Goal: Task Accomplishment & Management: Complete application form

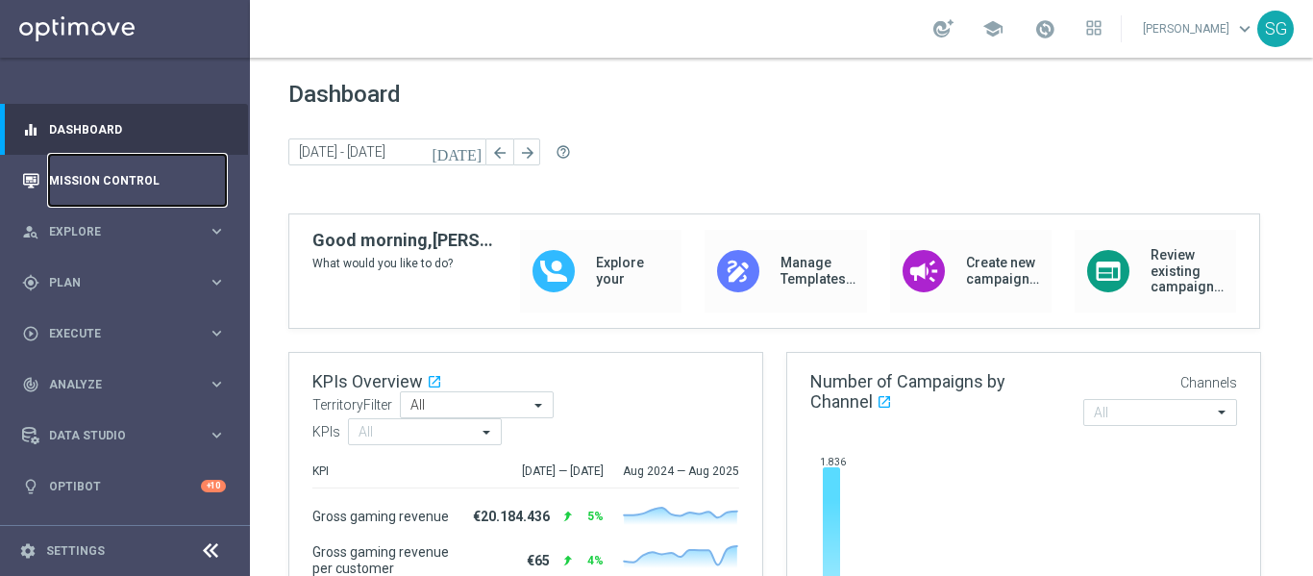
click at [105, 183] on link "Mission Control" at bounding box center [137, 180] width 177 height 51
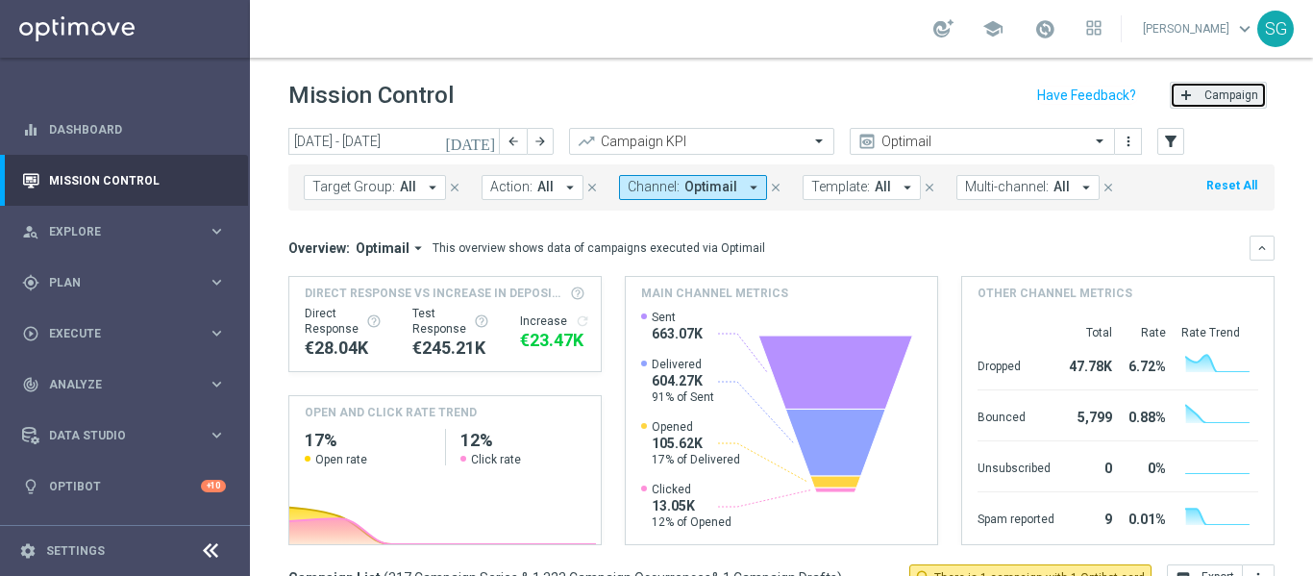
click at [1180, 109] on button "add Campaign" at bounding box center [1218, 95] width 97 height 27
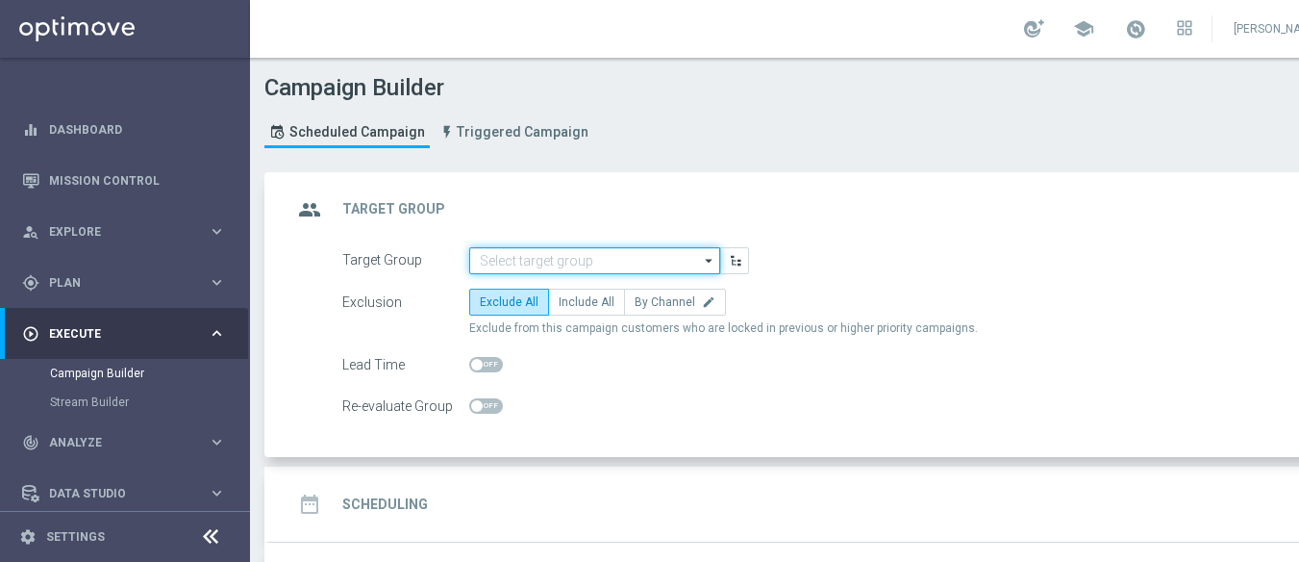
click at [606, 252] on input at bounding box center [594, 260] width 251 height 27
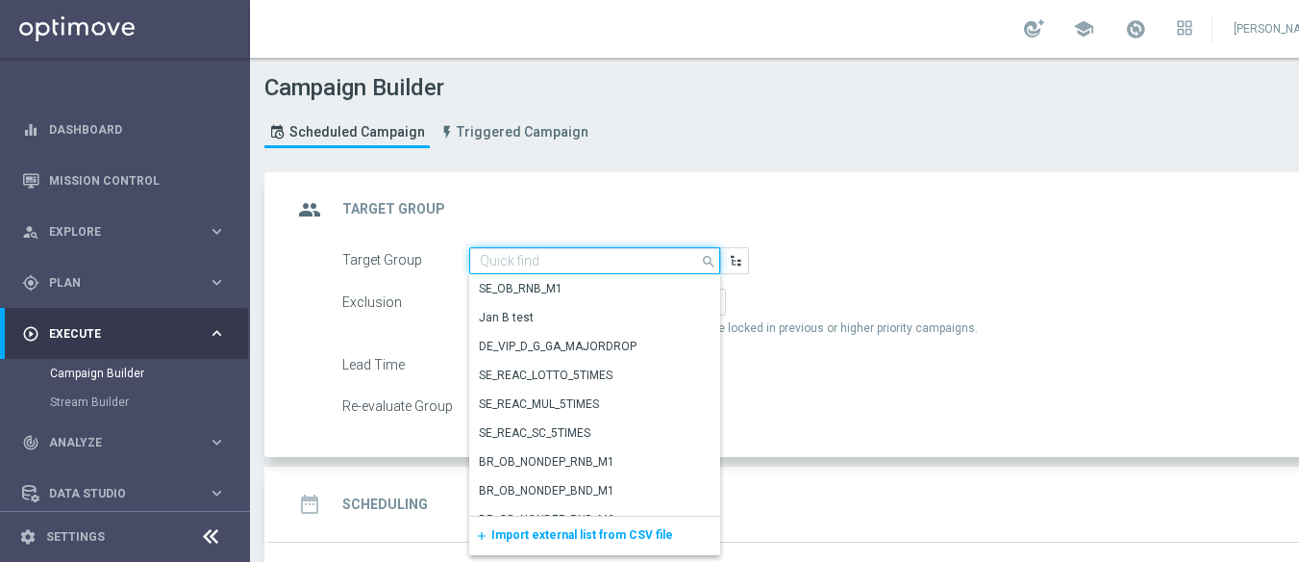
paste input "BR_SOL__DEPOSITORS__ALL_EMA_TAC_GM"
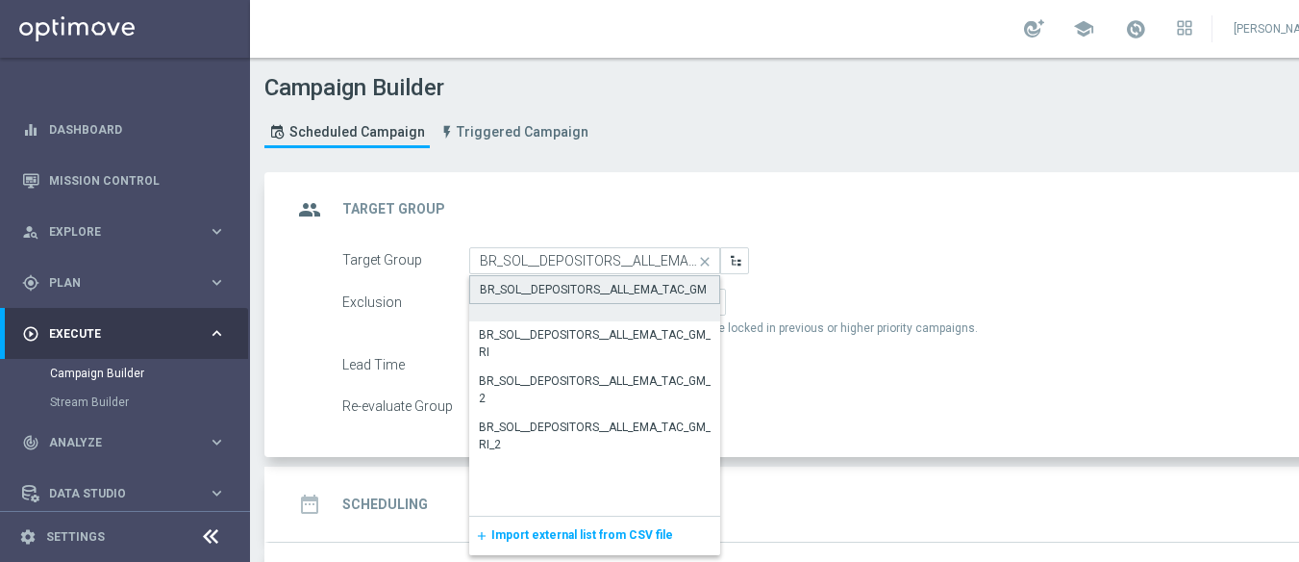
click at [592, 302] on div "BR_SOL__DEPOSITORS__ALL_EMA_TAC_GM" at bounding box center [594, 298] width 251 height 46
click at [592, 302] on div "BR_SOL__DEPOSITORS__ALL_EMA_TAC_GM" at bounding box center [594, 289] width 251 height 29
type input "BR_SOL__DEPOSITORS__ALL_EMA_TAC_GM"
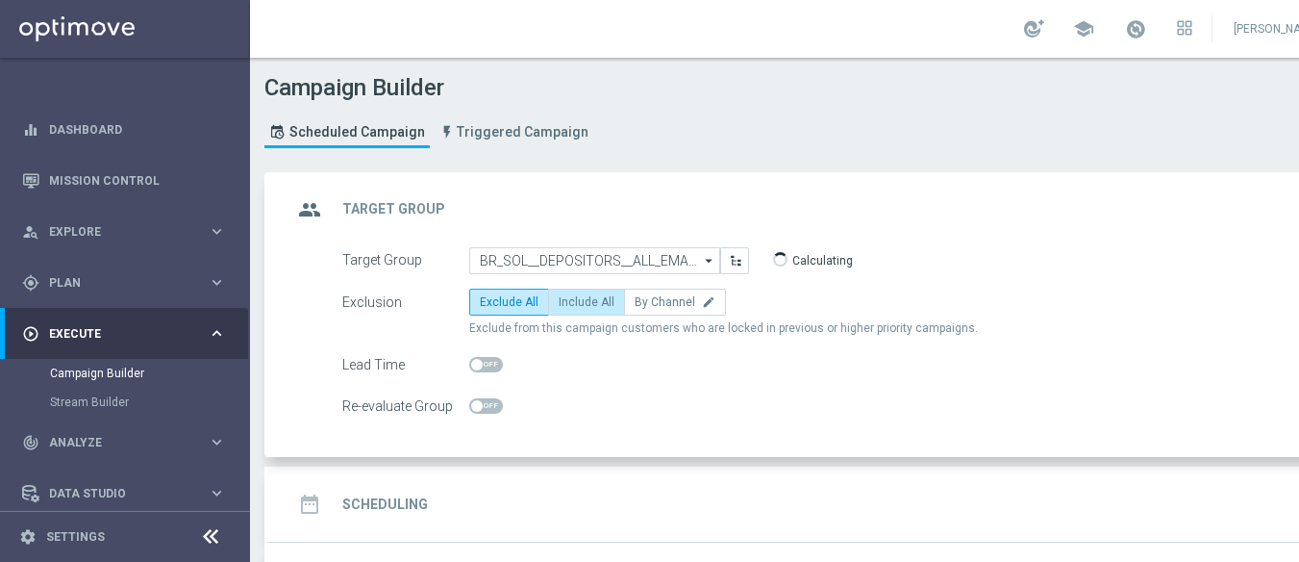
click at [601, 295] on span "Include All" at bounding box center [587, 301] width 56 height 13
click at [571, 299] on input "Include All" at bounding box center [565, 305] width 12 height 12
radio input "true"
click at [211, 548] on icon at bounding box center [210, 536] width 23 height 23
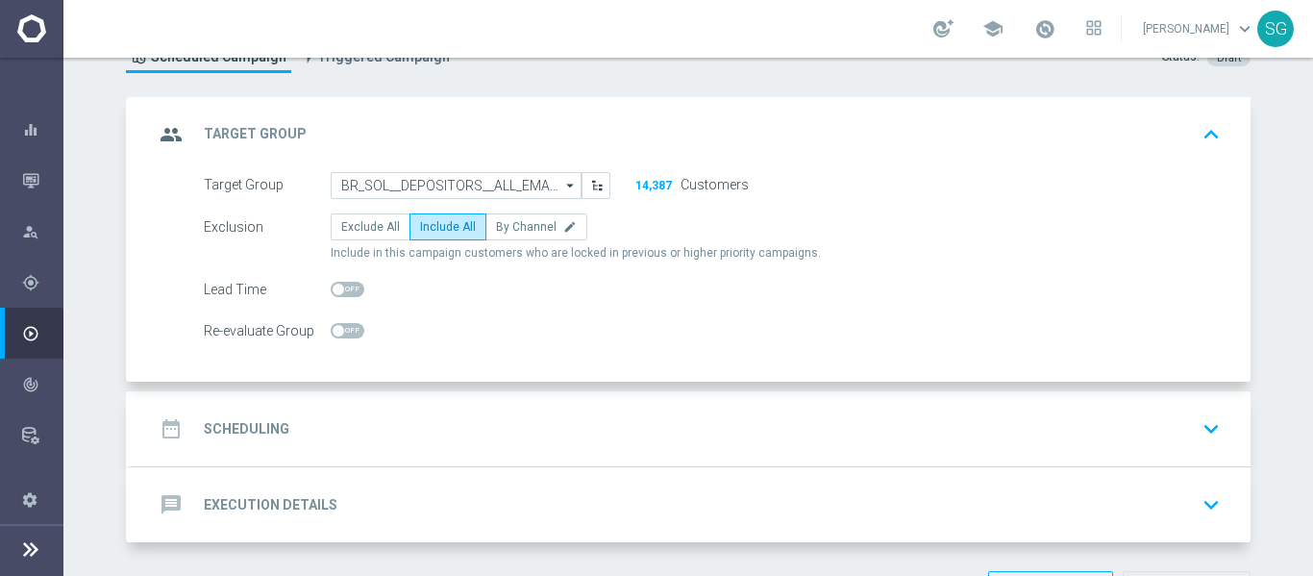
scroll to position [146, 0]
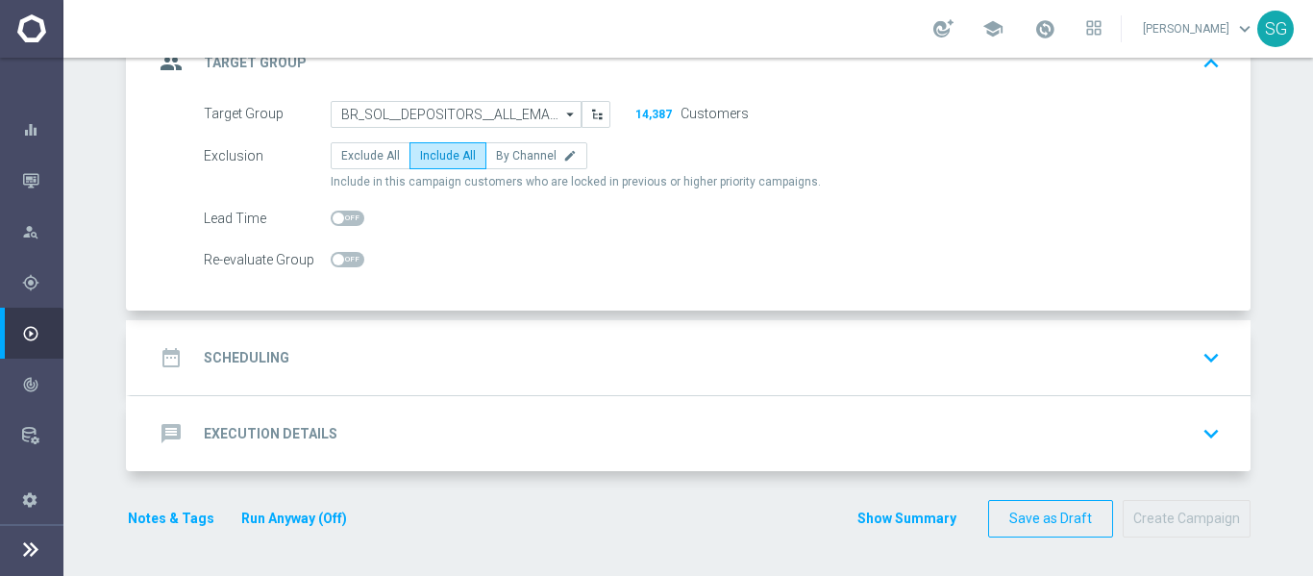
click at [523, 387] on div "date_range Scheduling keyboard_arrow_down" at bounding box center [691, 357] width 1120 height 75
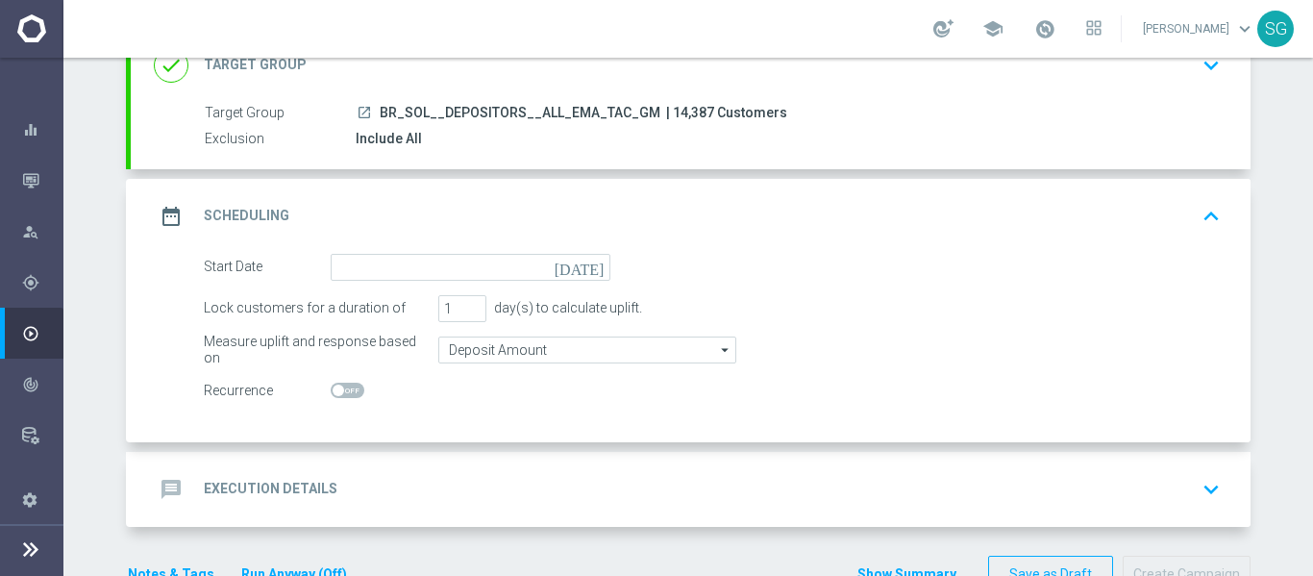
scroll to position [199, 0]
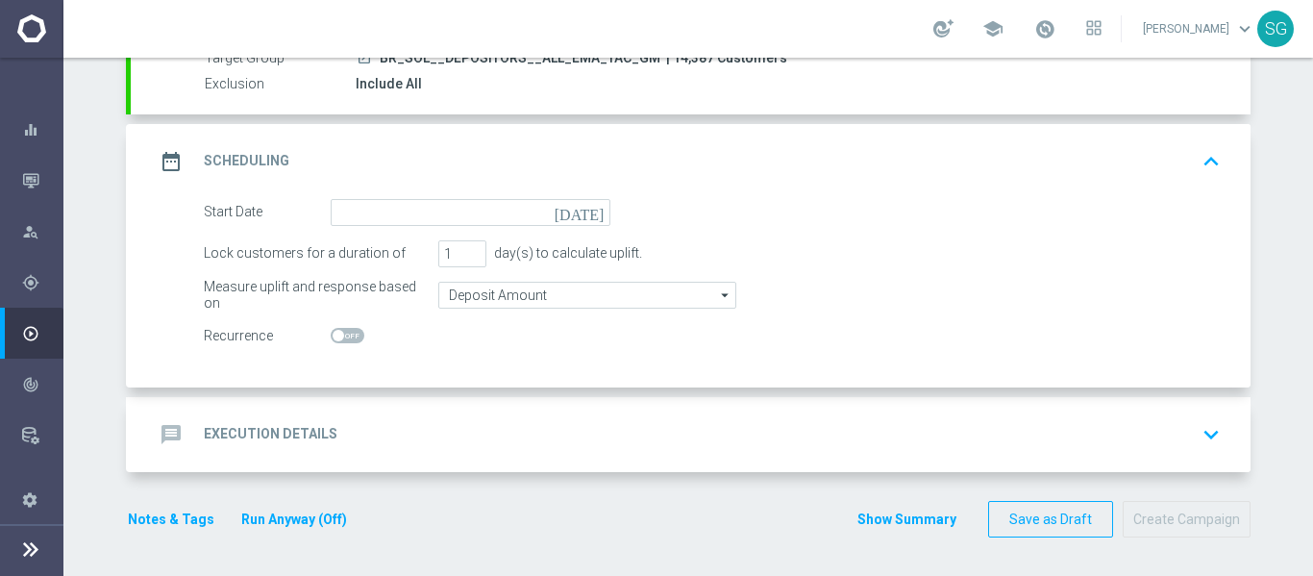
click at [581, 216] on icon "today" at bounding box center [583, 209] width 57 height 21
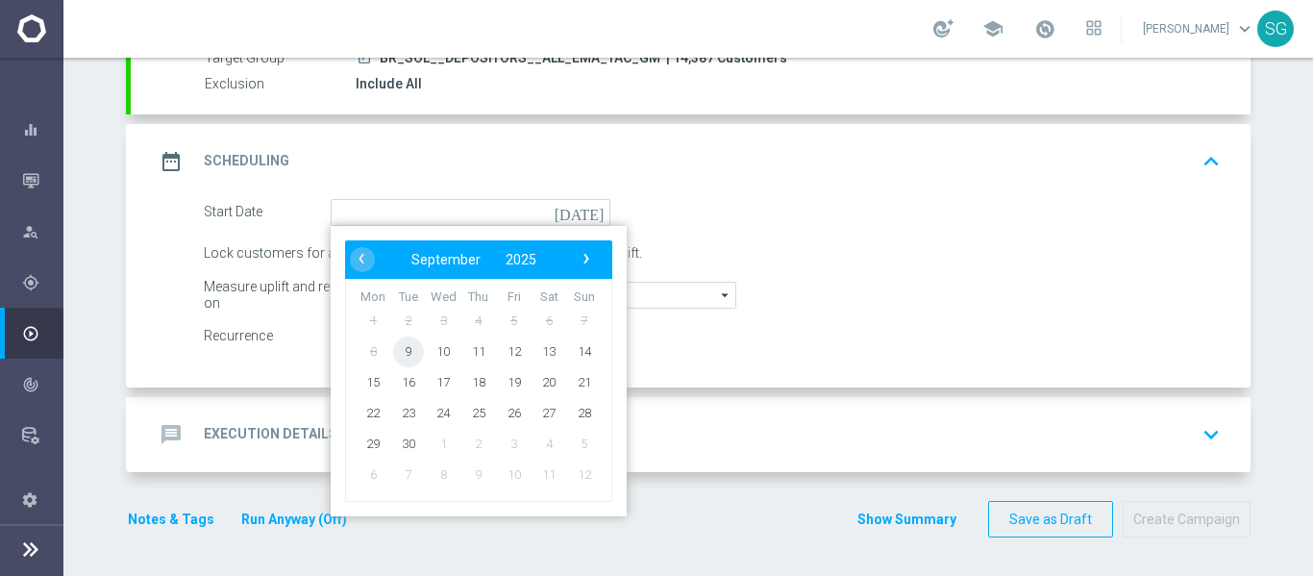
click at [402, 355] on span "9" at bounding box center [408, 351] width 31 height 31
type input "09 Sep 2025"
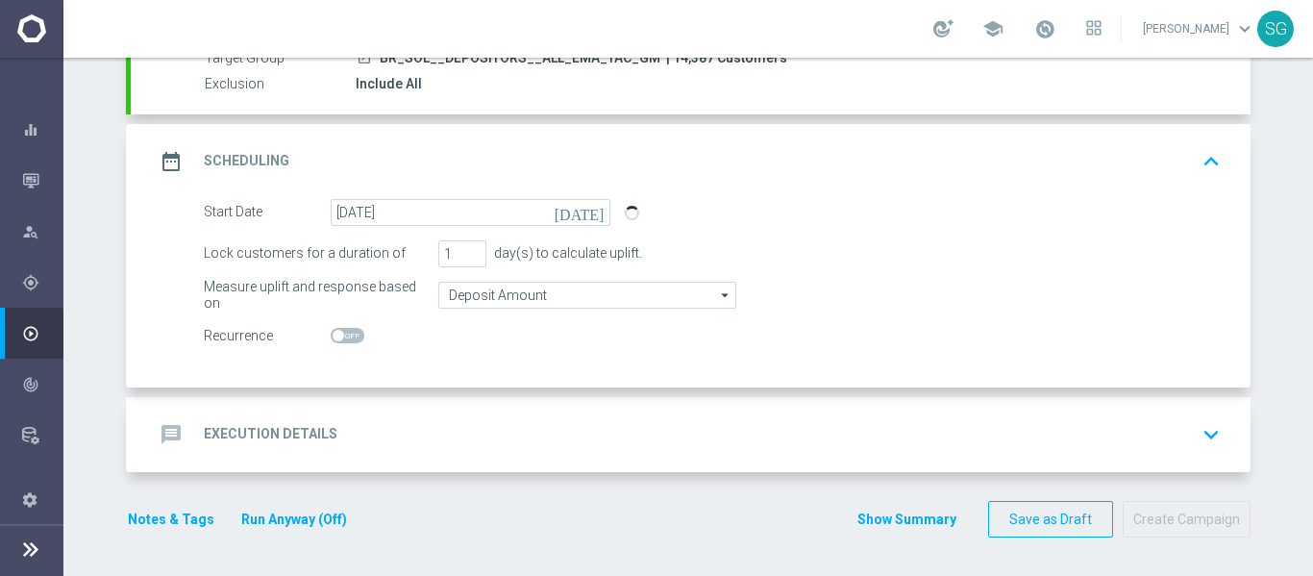
click at [495, 399] on div "message Execution Details keyboard_arrow_down" at bounding box center [691, 434] width 1120 height 75
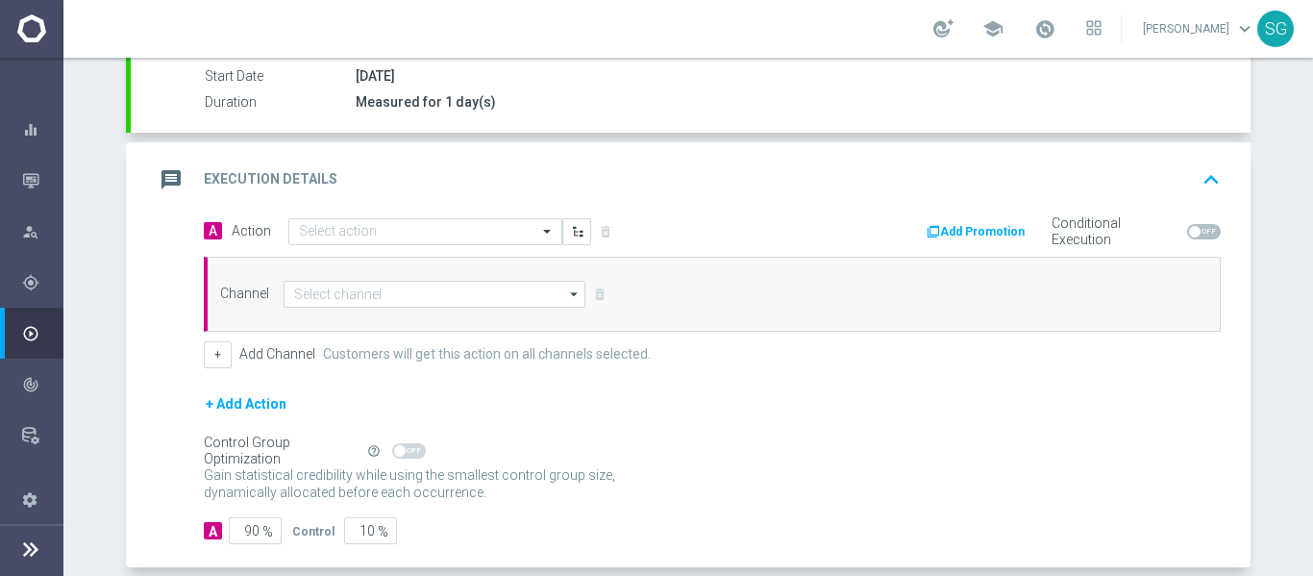
scroll to position [325, 0]
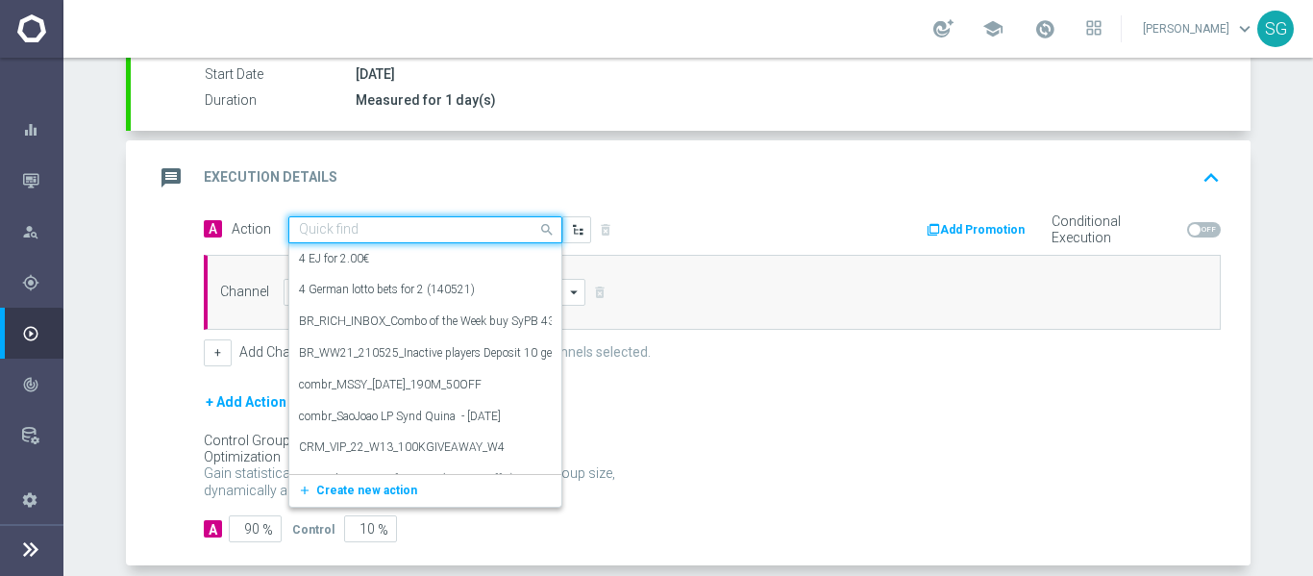
click at [537, 232] on span at bounding box center [549, 229] width 24 height 24
paste input "BR_SOL_GG_VIRALATAC_SEP__NVIP_EMA_TAC_GM"
type input "BR_SOL_GG_VIRALATAC_SEP__NVIP_EMA_TAC_GM"
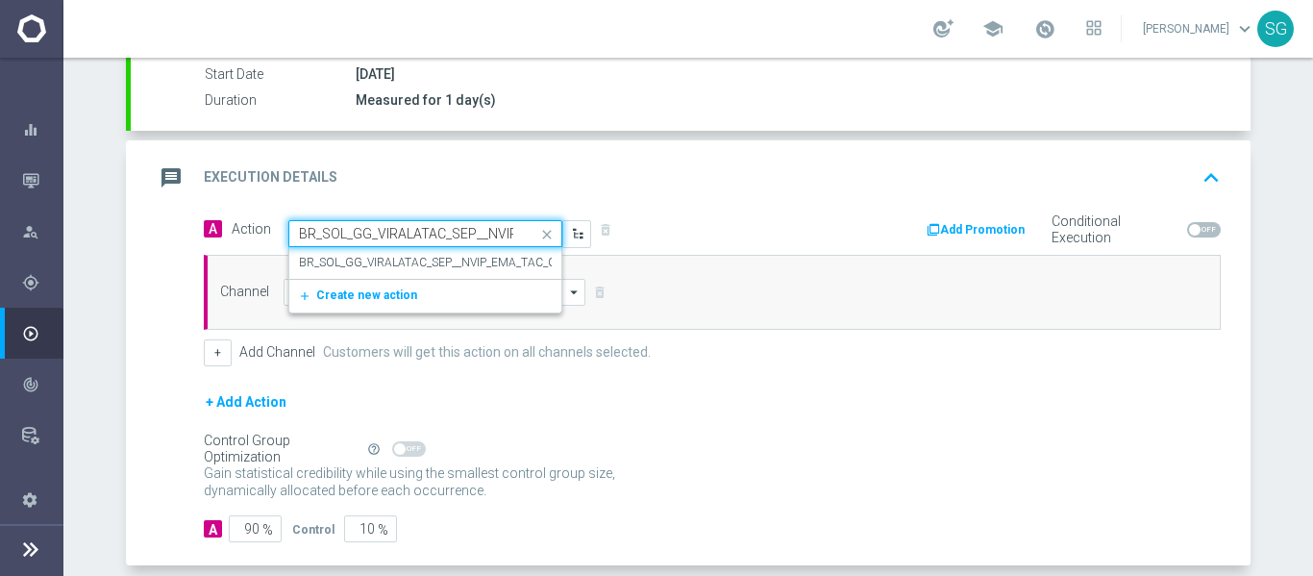
scroll to position [0, 92]
click at [493, 263] on label "BR_SOL_GG_VIRALATAC_SEP__NVIP_EMA_TAC_GM" at bounding box center [433, 263] width 268 height 16
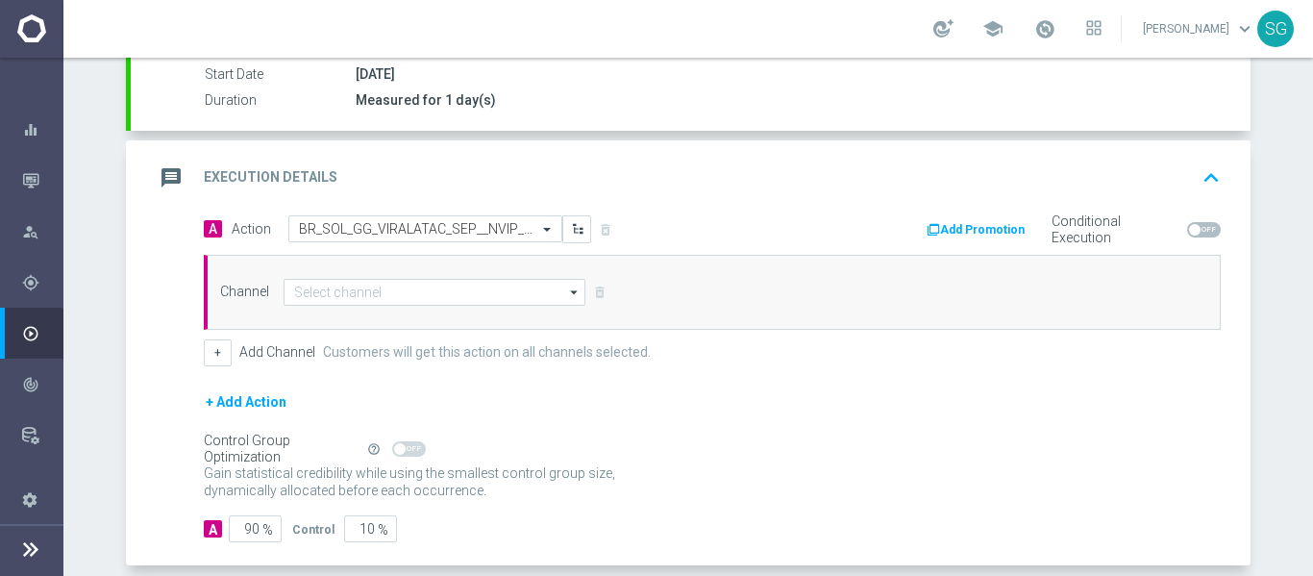
scroll to position [0, 0]
click at [415, 302] on input at bounding box center [435, 292] width 302 height 27
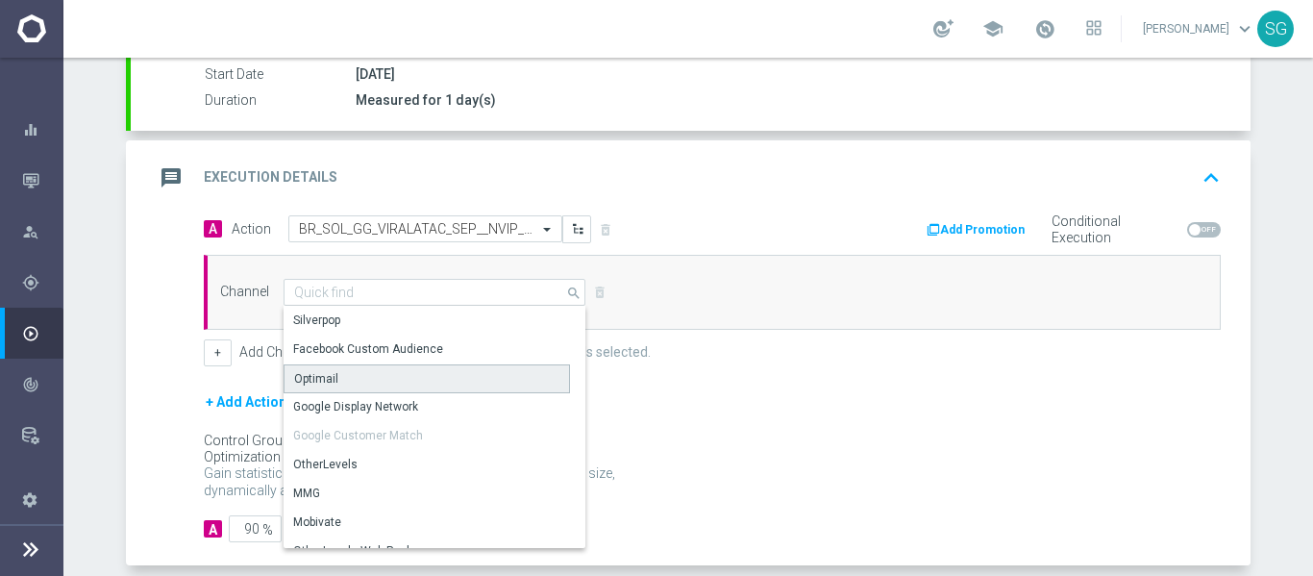
click at [360, 375] on div "Optimail" at bounding box center [427, 378] width 287 height 29
type input "Optimail"
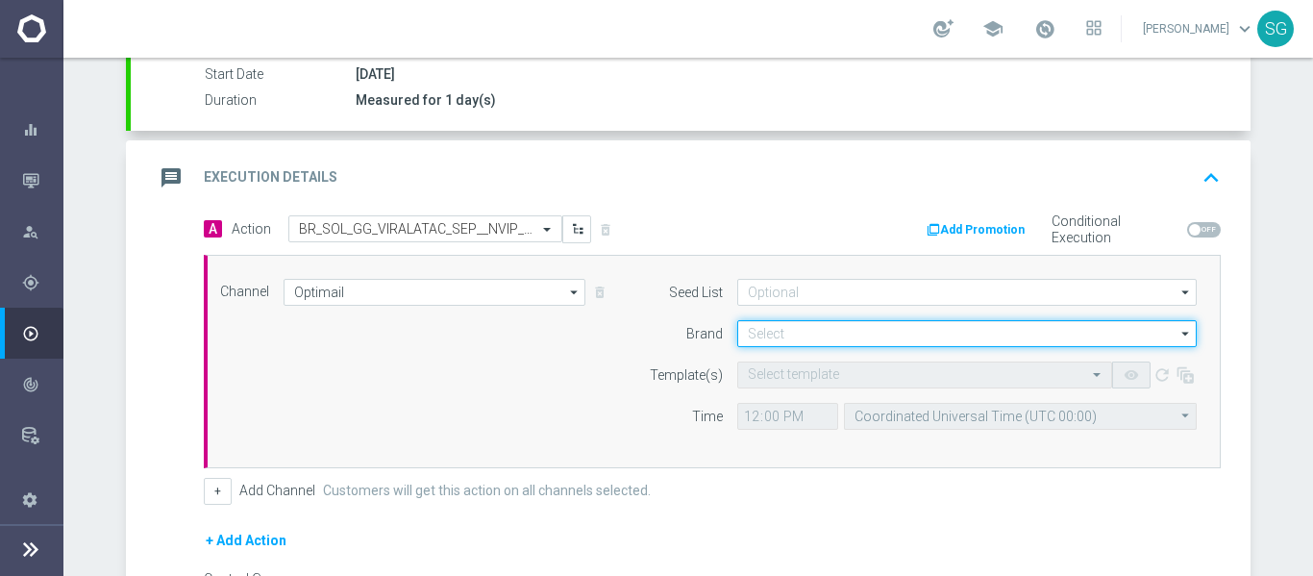
click at [780, 336] on input at bounding box center [967, 333] width 460 height 27
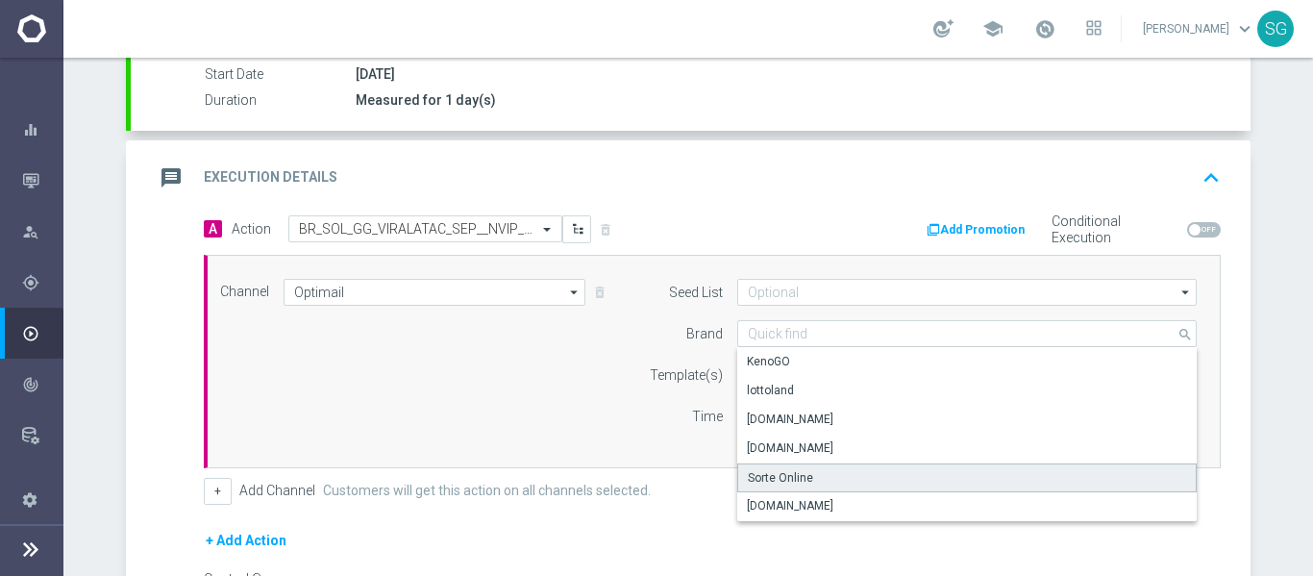
click at [802, 478] on div "Sorte Online" at bounding box center [780, 477] width 65 height 17
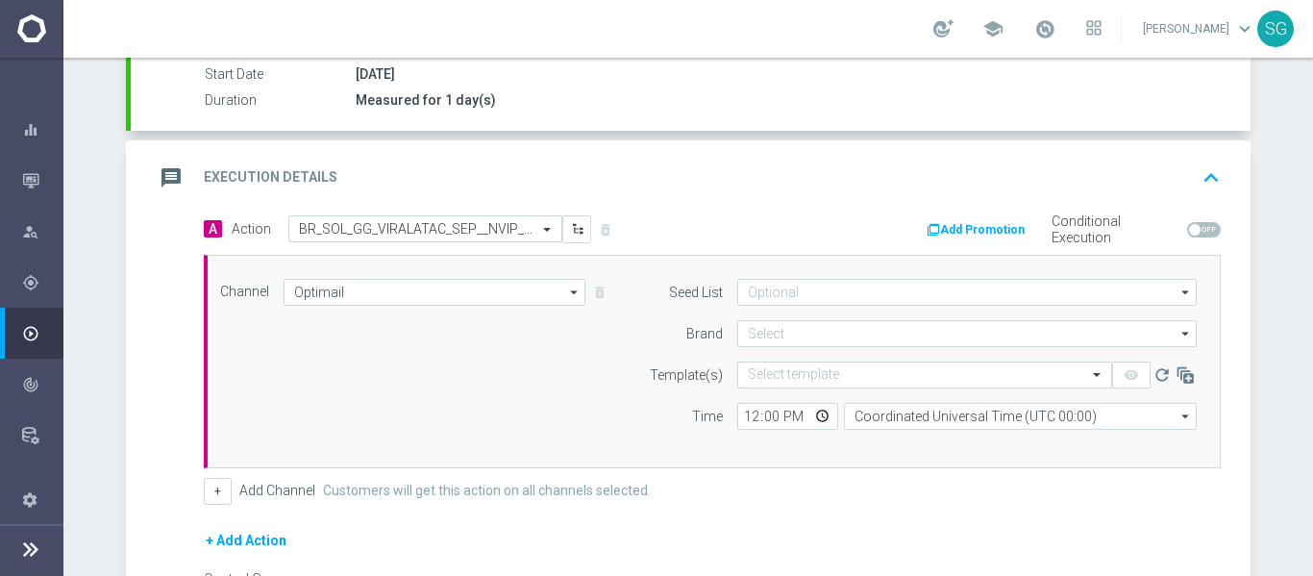
type input "Sorte Online"
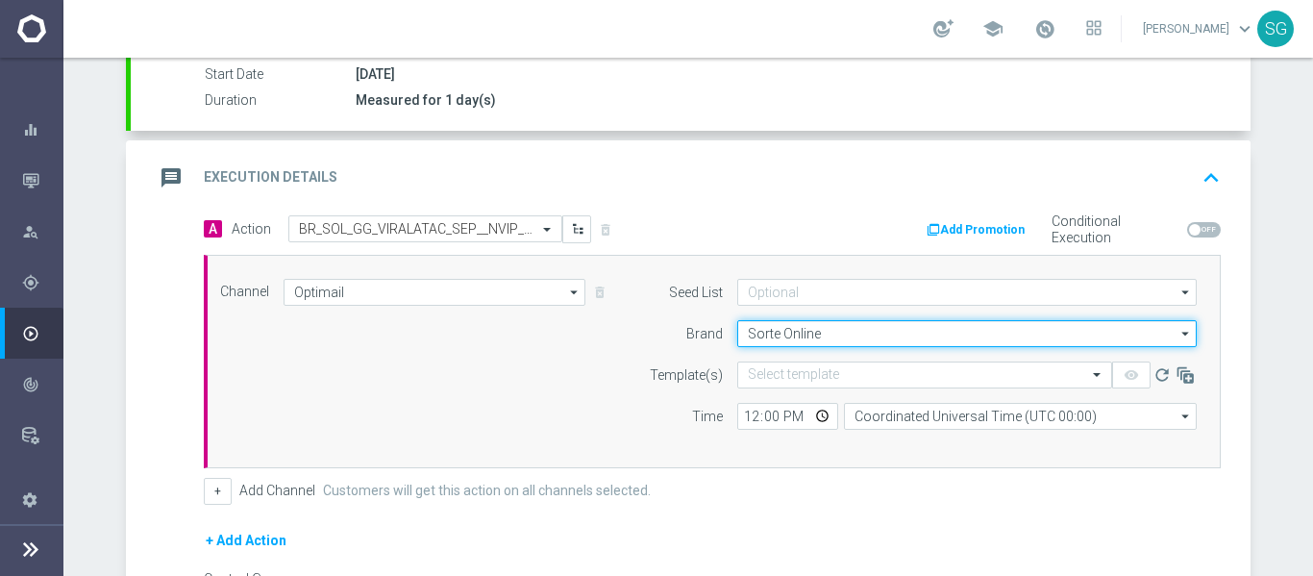
click at [796, 333] on input "Sorte Online" at bounding box center [967, 333] width 460 height 27
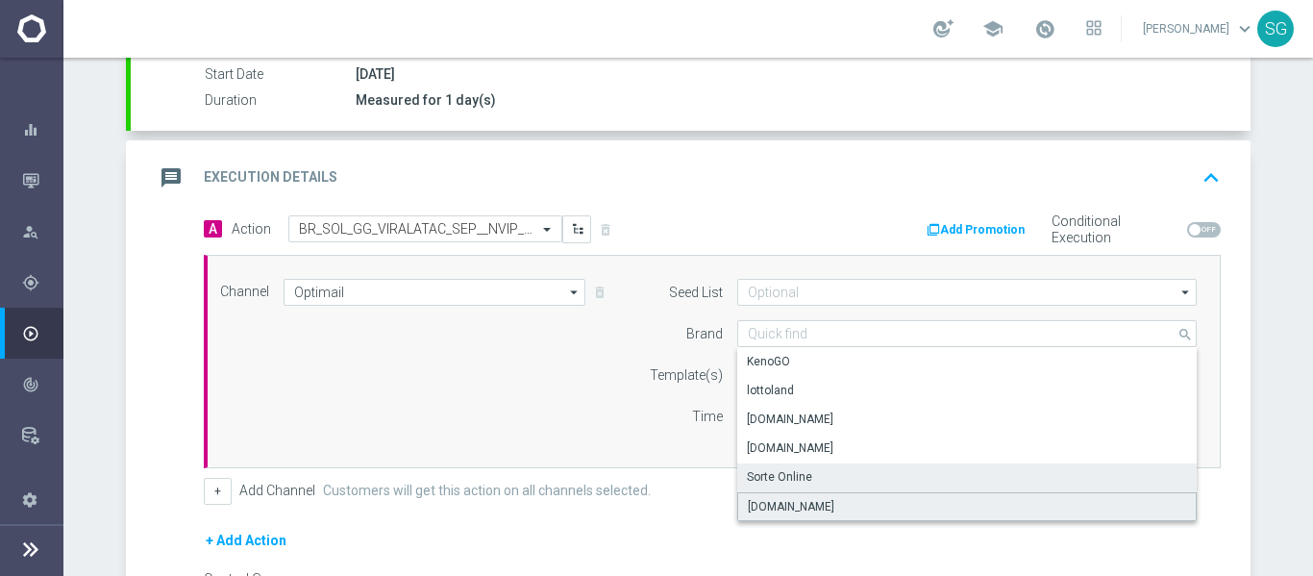
click at [797, 510] on div "Sorteonline.bet.br" at bounding box center [791, 506] width 87 height 17
type input "Sorteonline.bet.br"
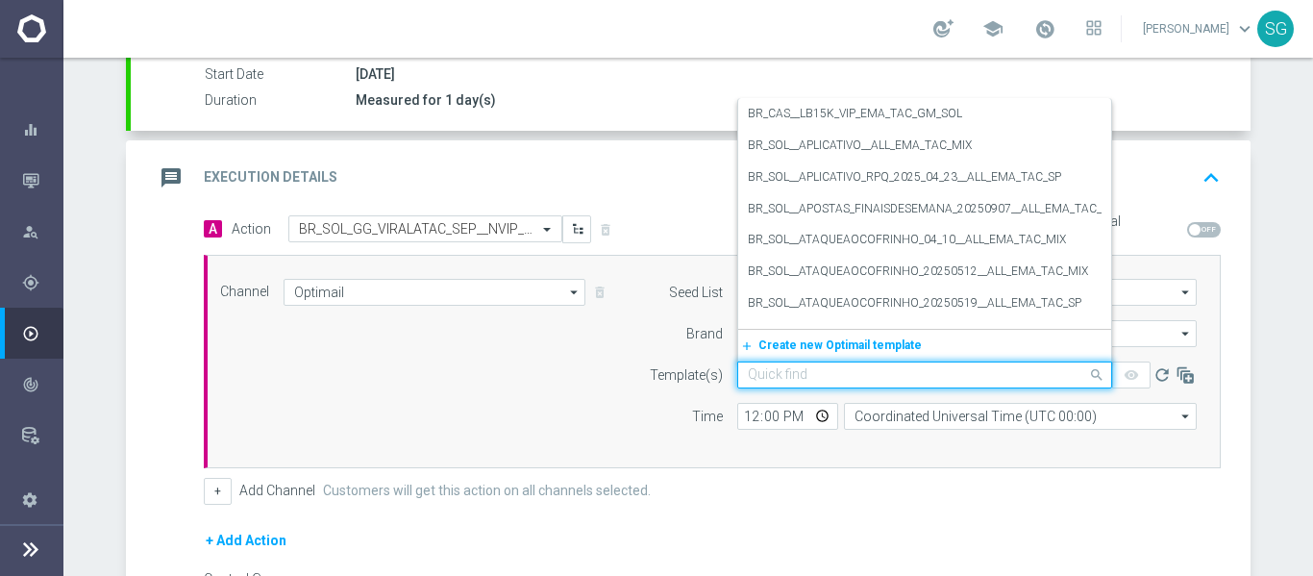
click at [803, 373] on input "text" at bounding box center [905, 375] width 315 height 16
paste input "BR_SOL_GG_VIRALATAC_SEP__NVIP_EMA_TAC_GM"
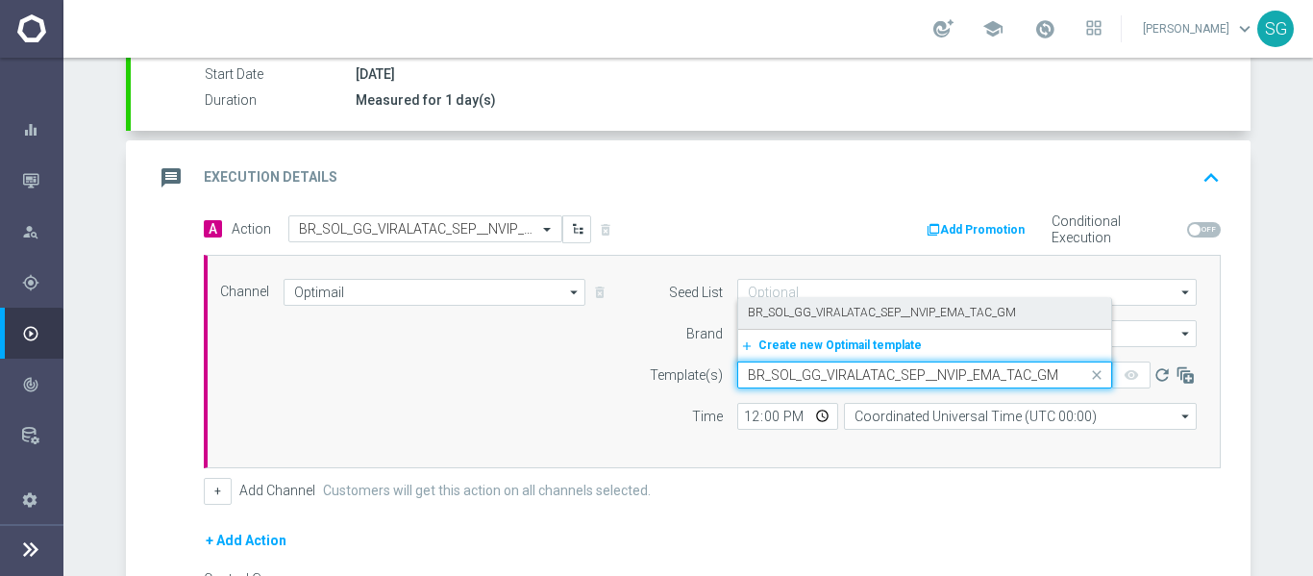
click at [858, 317] on label "BR_SOL_GG_VIRALATAC_SEP__NVIP_EMA_TAC_GM" at bounding box center [882, 313] width 268 height 16
type input "BR_SOL_GG_VIRALATAC_SEP__NVIP_EMA_TAC_GM"
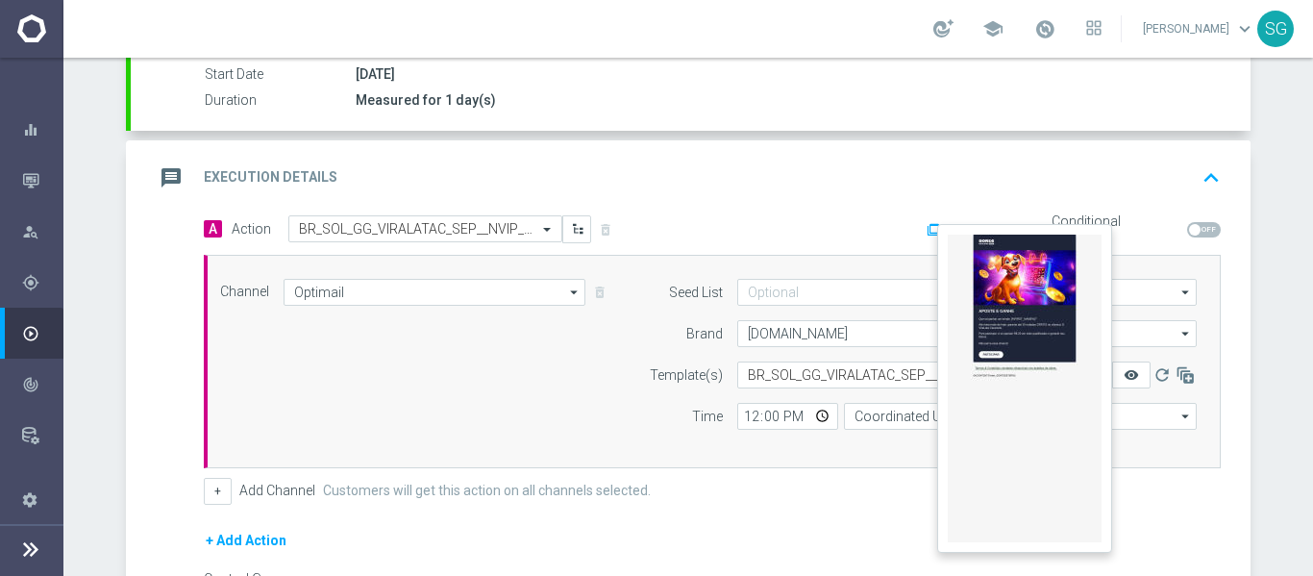
click at [1125, 379] on icon "remove_red_eye" at bounding box center [1131, 374] width 15 height 15
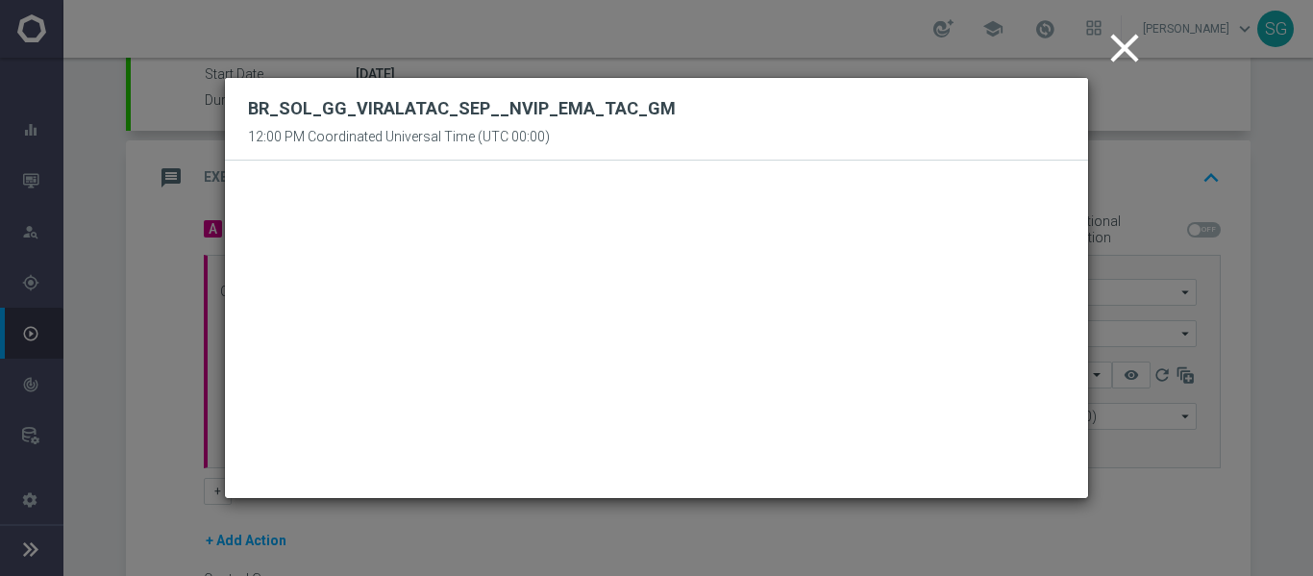
click at [1126, 46] on icon "close" at bounding box center [1125, 48] width 48 height 48
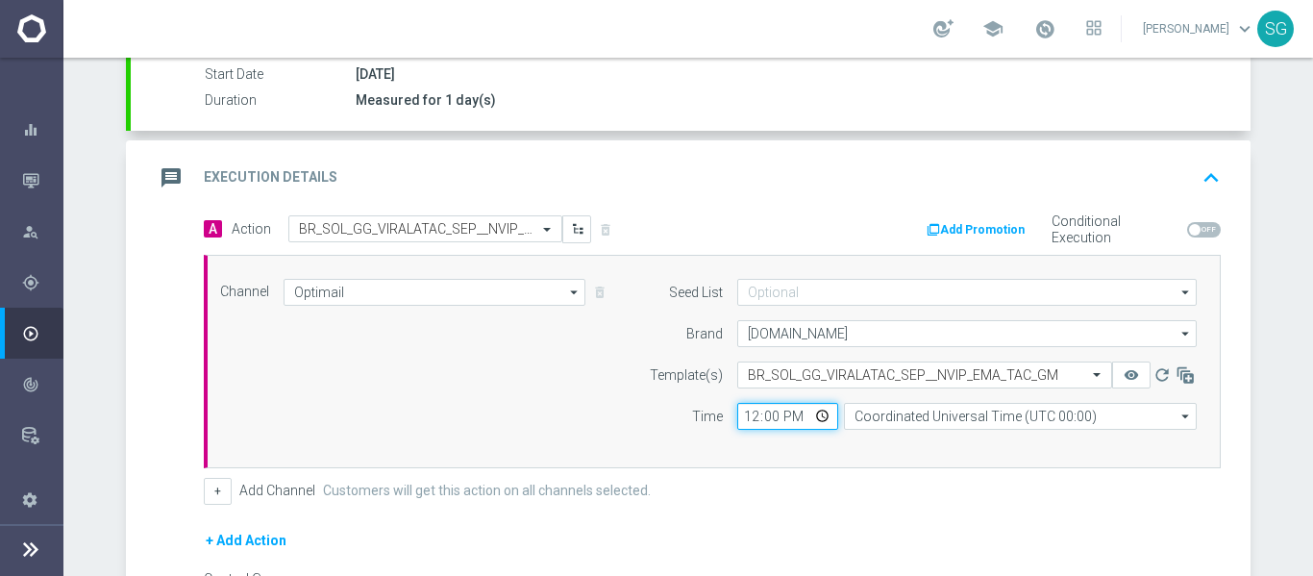
click at [743, 418] on input "12:00" at bounding box center [787, 416] width 101 height 27
type input "17:00"
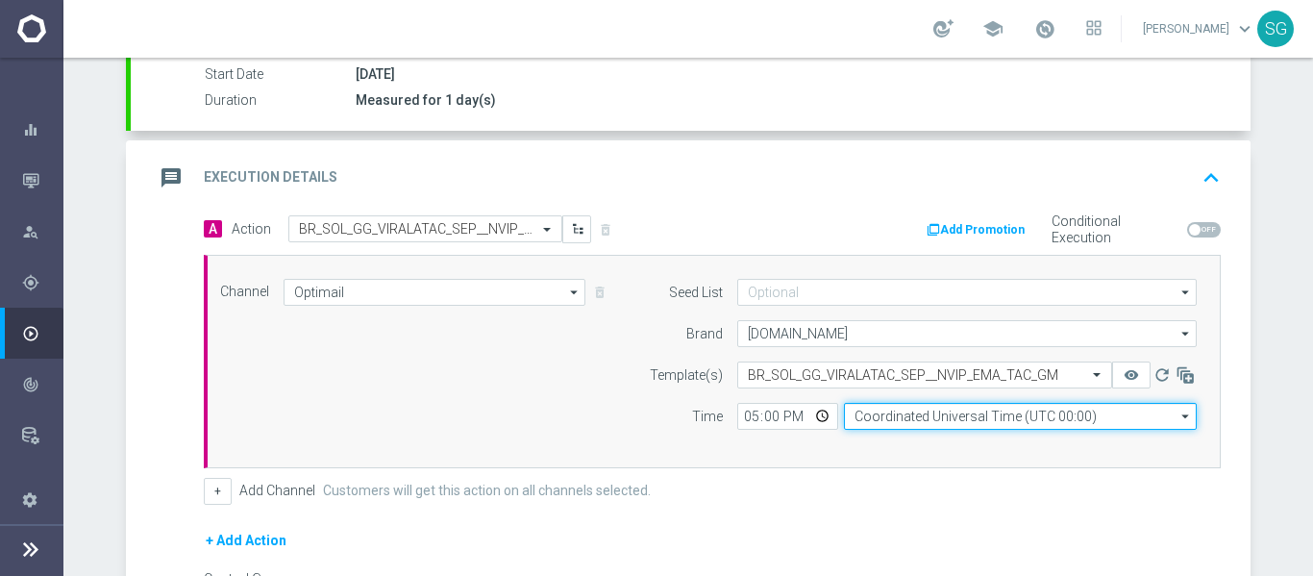
click at [915, 422] on input "Coordinated Universal Time (UTC 00:00)" at bounding box center [1020, 416] width 353 height 27
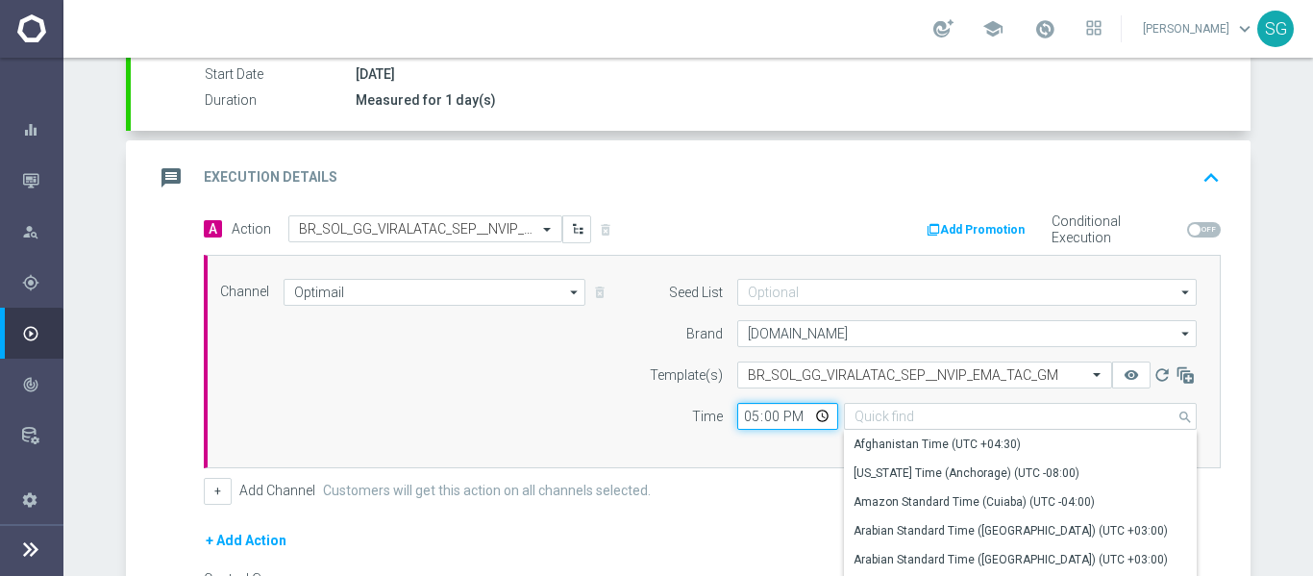
click at [744, 413] on input "17:00" at bounding box center [787, 416] width 101 height 27
type input "Coordinated Universal Time (UTC 00:00)"
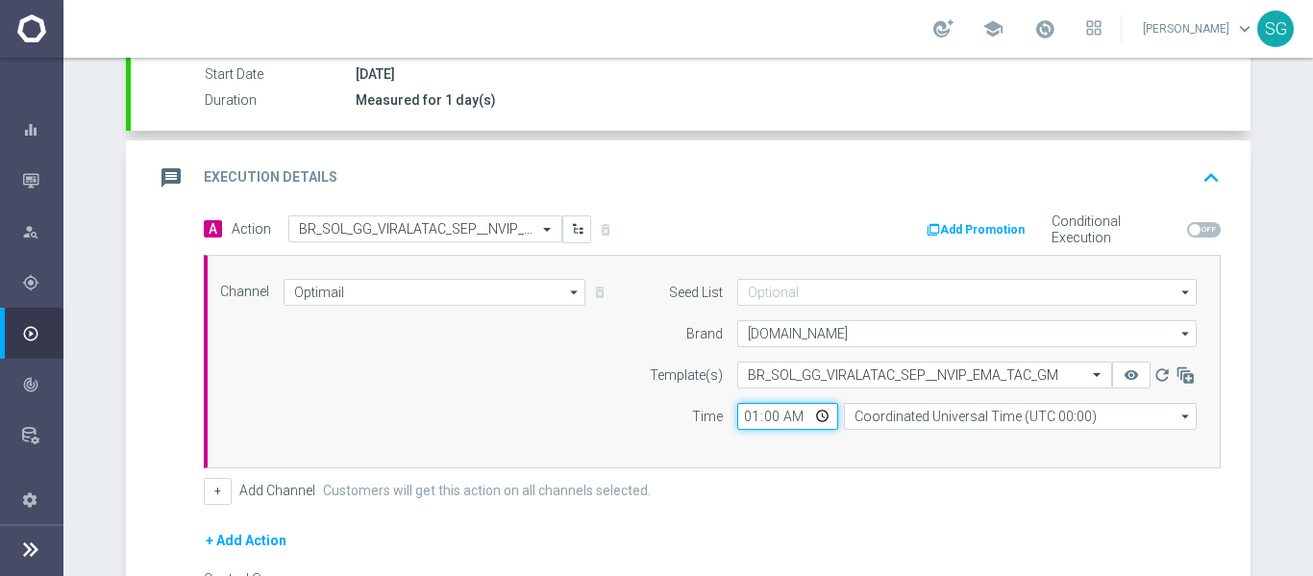
type input "14:00"
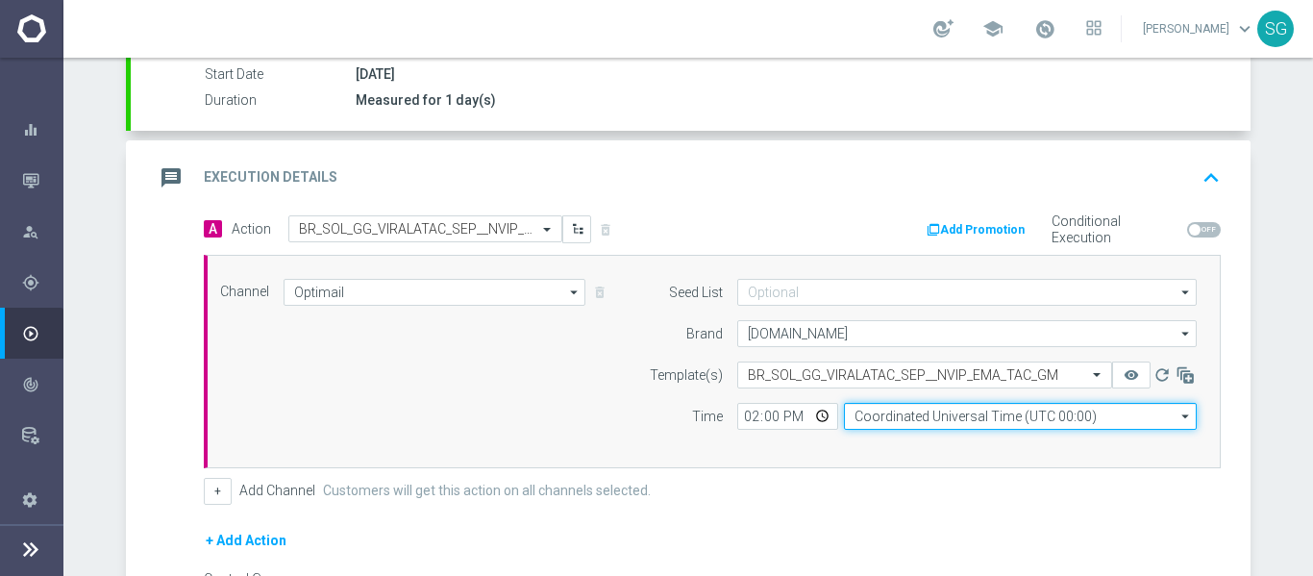
click at [878, 414] on input "Coordinated Universal Time (UTC 00:00)" at bounding box center [1020, 416] width 353 height 27
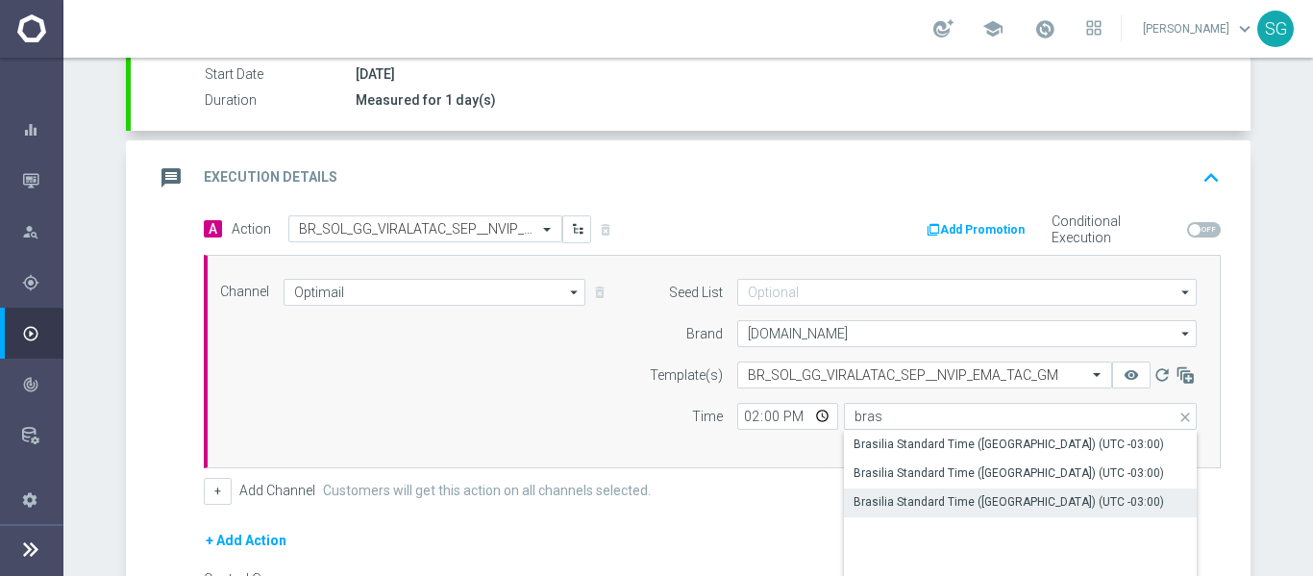
click at [901, 508] on div "Brasilia Standard Time (Sao Paulo) (UTC -03:00)" at bounding box center [1009, 501] width 311 height 17
type input "Brasilia Standard Time (Sao Paulo) (UTC -03:00)"
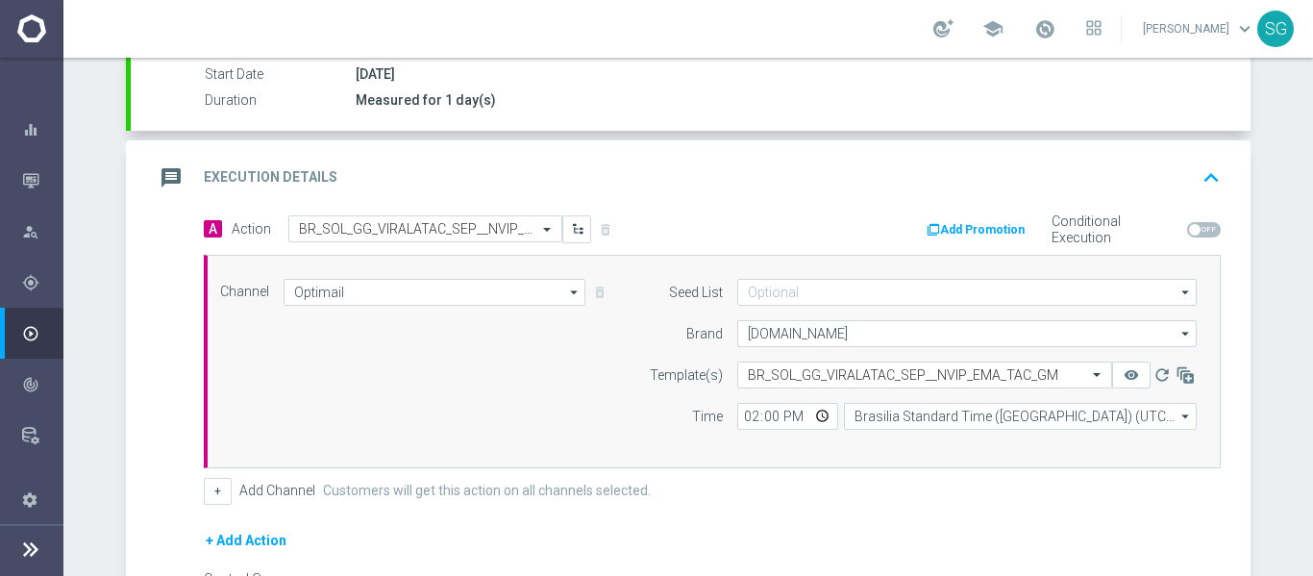
scroll to position [558, 0]
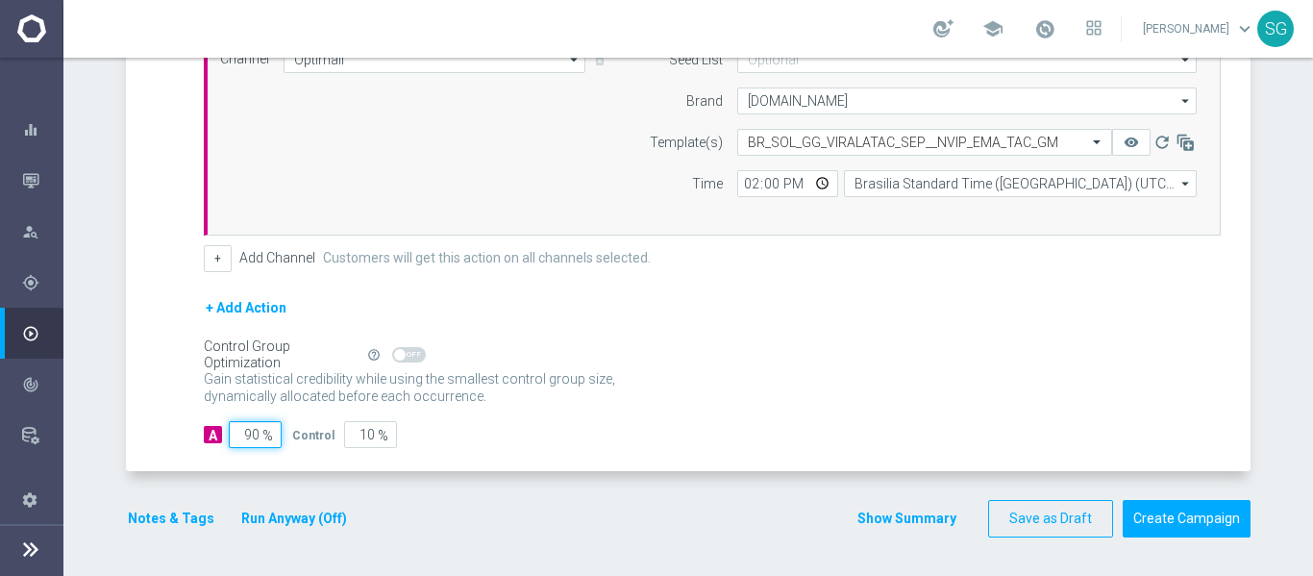
click at [248, 437] on input "90" at bounding box center [255, 434] width 53 height 27
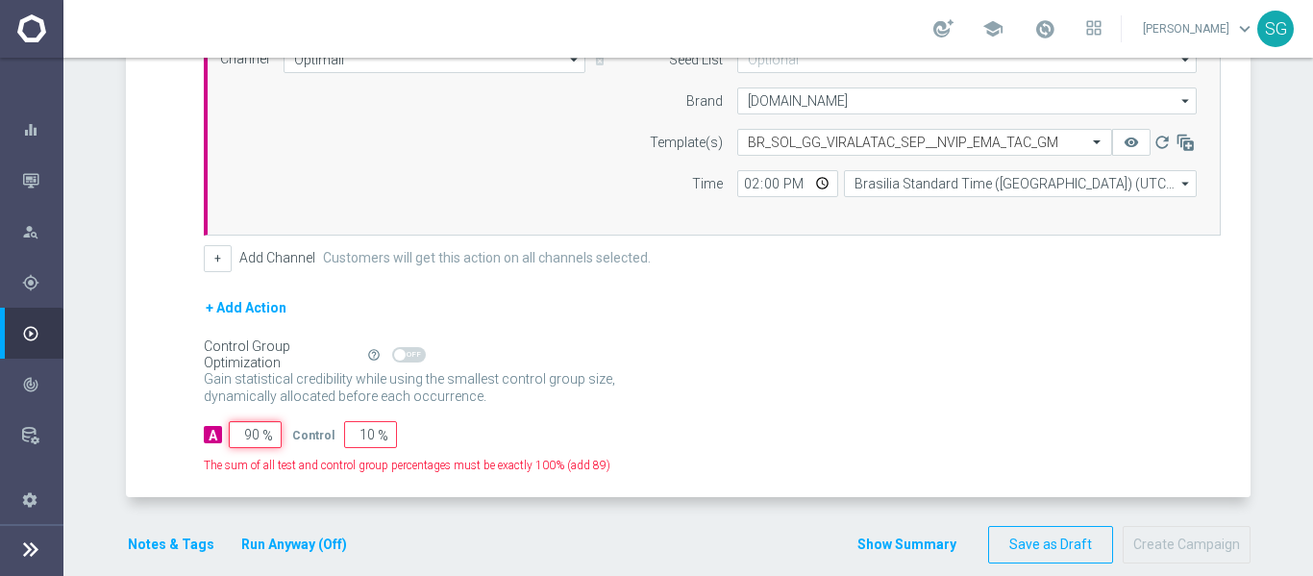
type input "1"
type input "99"
type input "10"
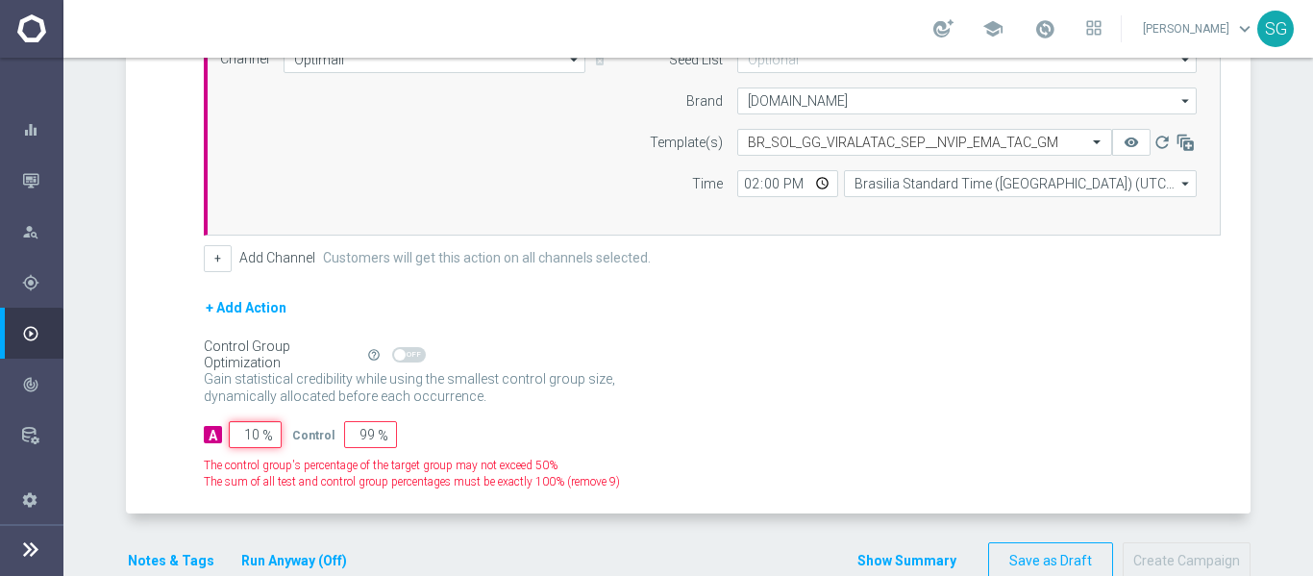
type input "90"
type input "100"
type input "0"
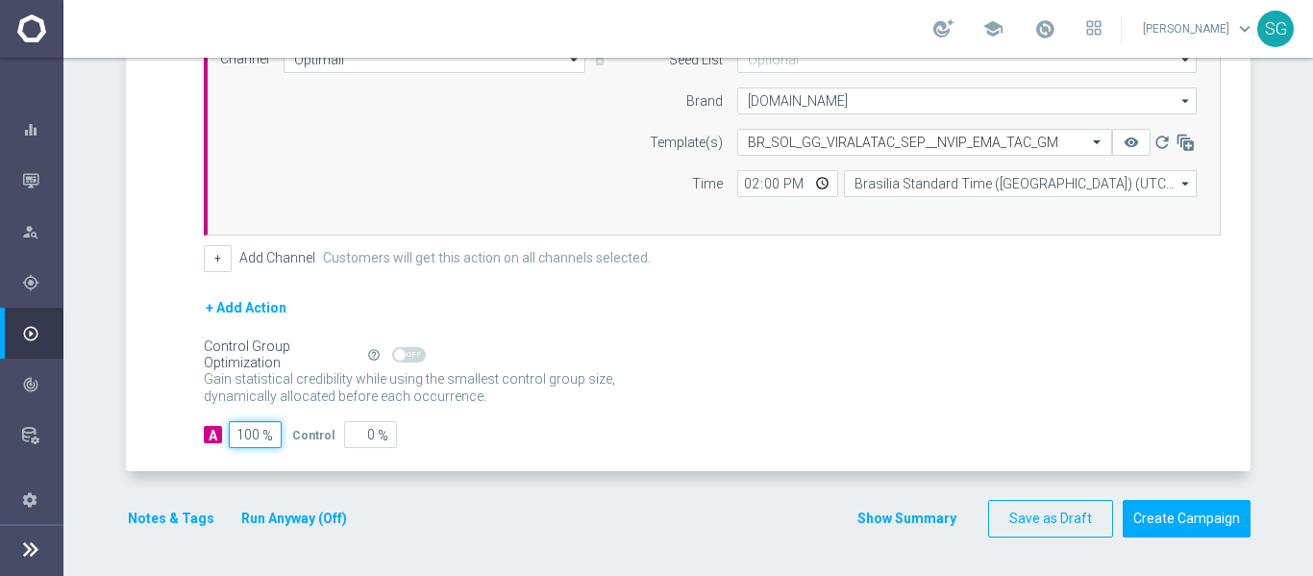
type input "100"
click at [162, 290] on div "A Action Select action BR_SOL_GG_VIRALATAC_SEP__NVIP_EMA_TAC_GM delete_forever …" at bounding box center [691, 227] width 1120 height 489
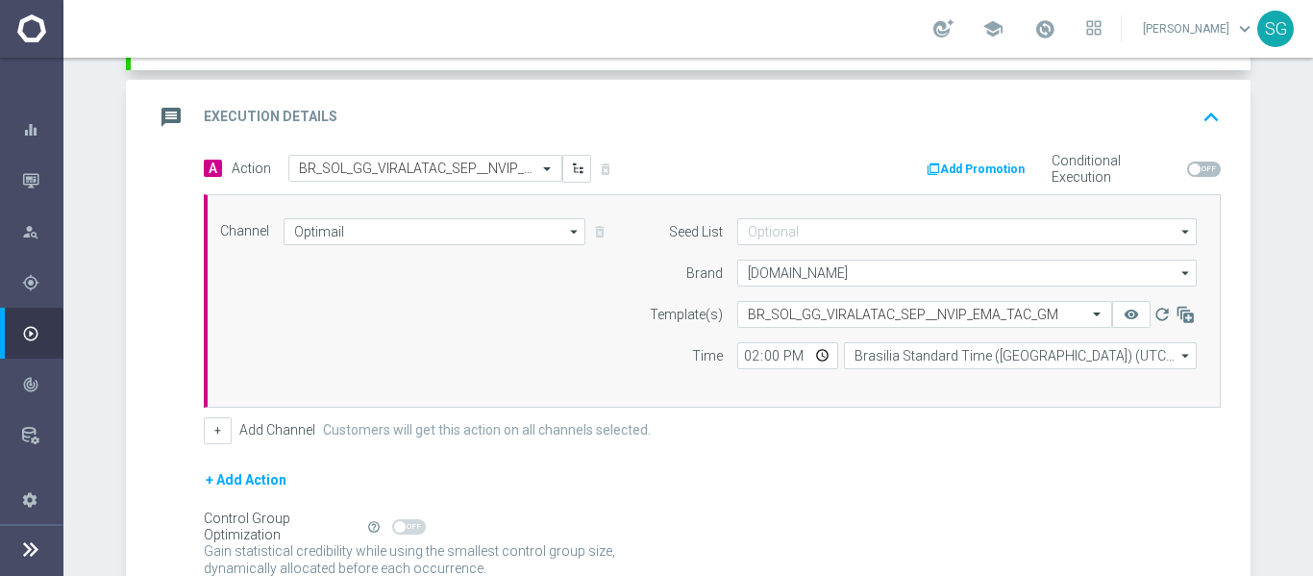
scroll to position [385, 0]
click at [466, 96] on div "message Execution Details keyboard_arrow_up" at bounding box center [691, 118] width 1120 height 75
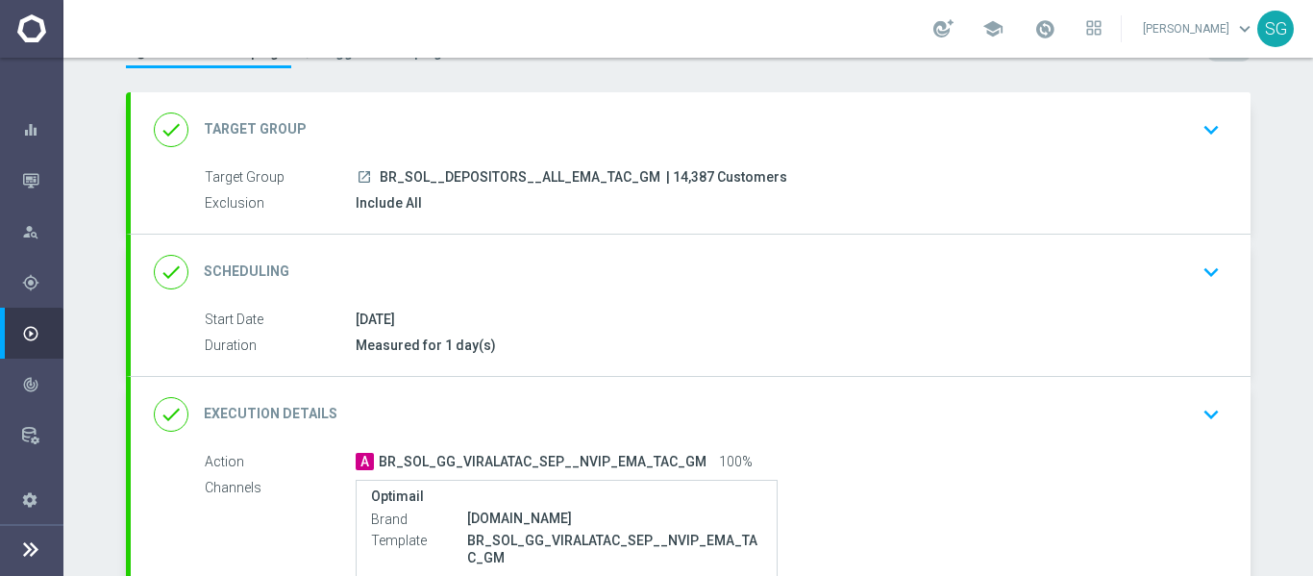
scroll to position [78, 0]
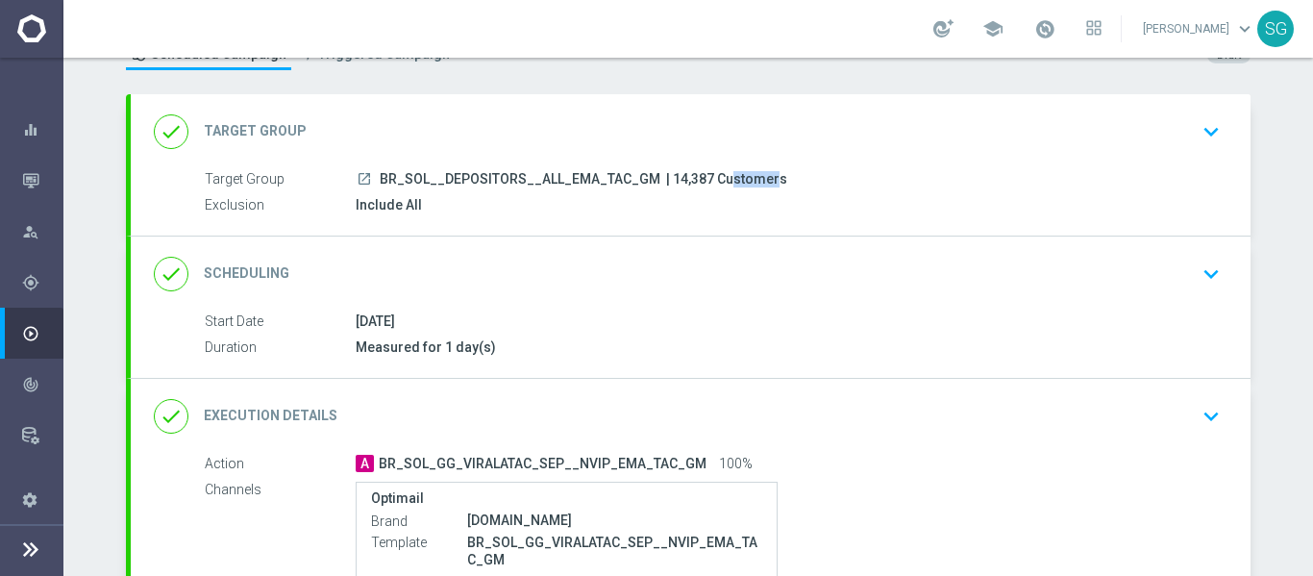
drag, startPoint x: 653, startPoint y: 175, endPoint x: 694, endPoint y: 176, distance: 41.4
click at [694, 176] on span "| 14,387 Customers" at bounding box center [726, 179] width 121 height 17
copy span "14,387"
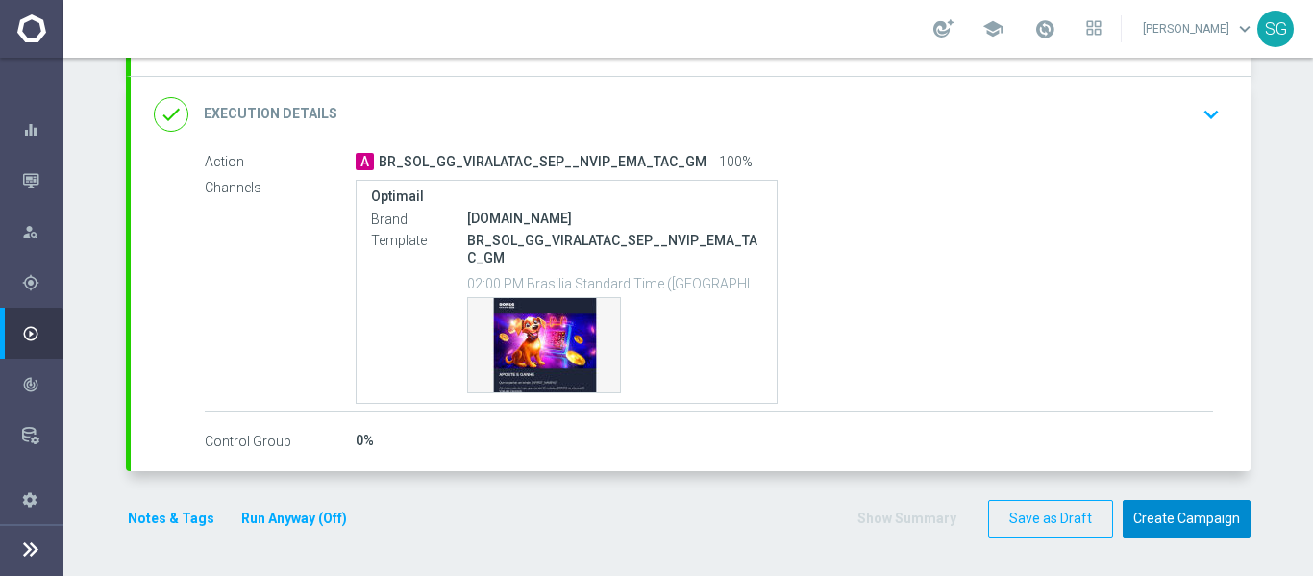
click at [1158, 506] on button "Create Campaign" at bounding box center [1187, 518] width 128 height 37
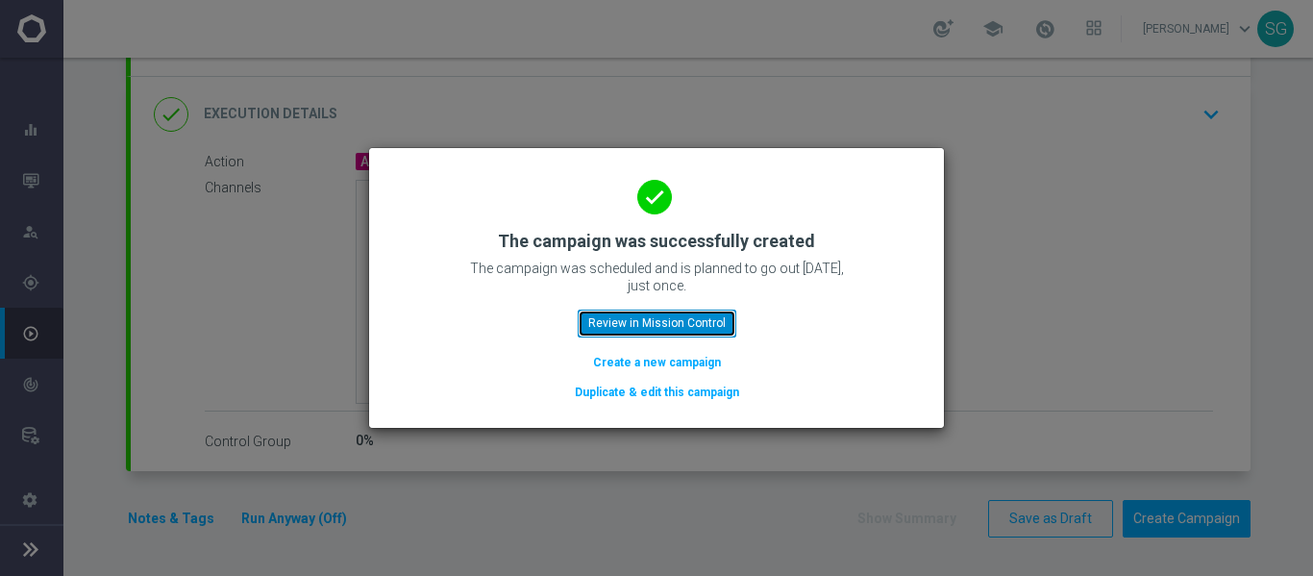
click at [698, 331] on button "Review in Mission Control" at bounding box center [657, 323] width 159 height 27
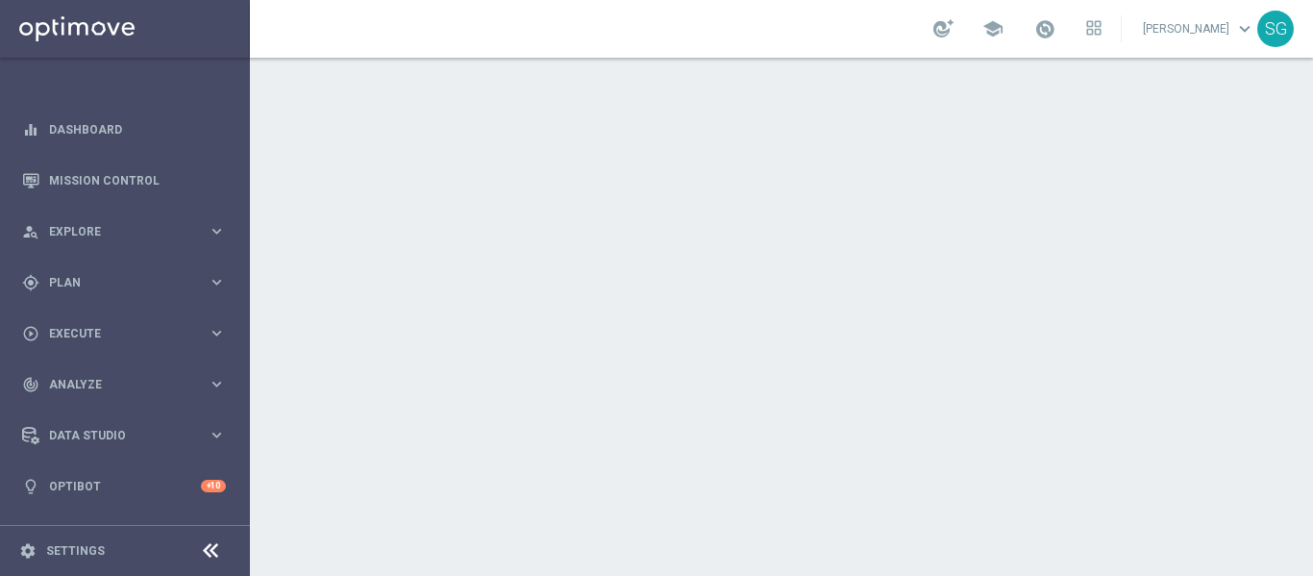
click at [168, 252] on div "person_search Explore keyboard_arrow_right" at bounding box center [124, 231] width 248 height 51
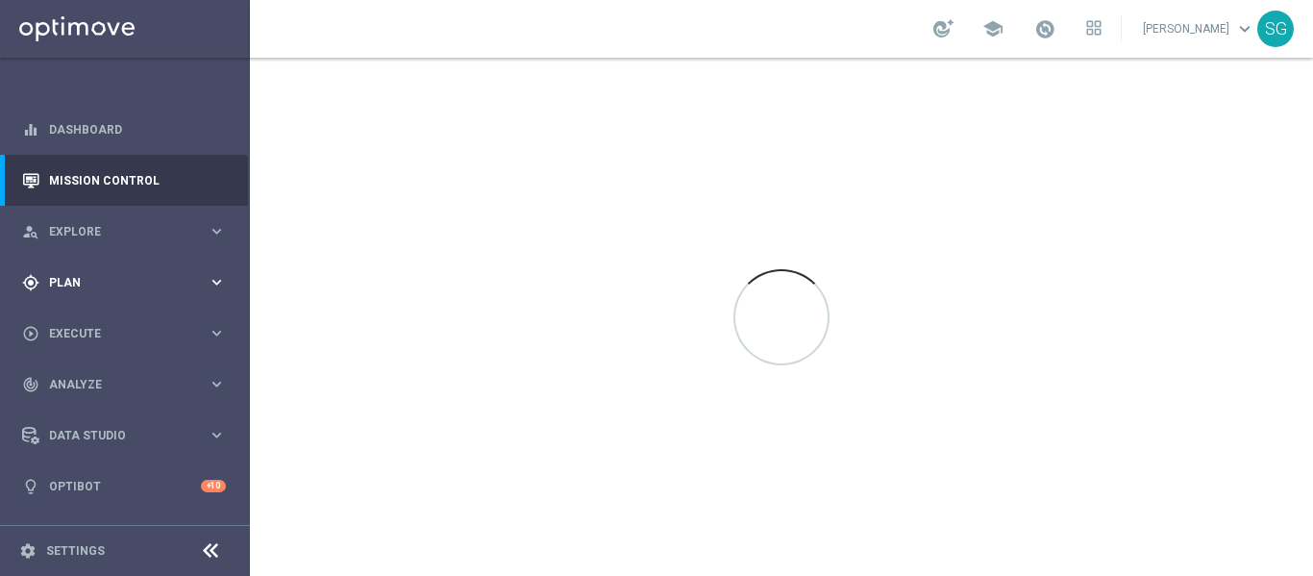
click at [99, 505] on accordion "equalizer Dashboard Mission Control" at bounding box center [124, 308] width 248 height 408
click at [98, 277] on span "Plan" at bounding box center [128, 283] width 159 height 12
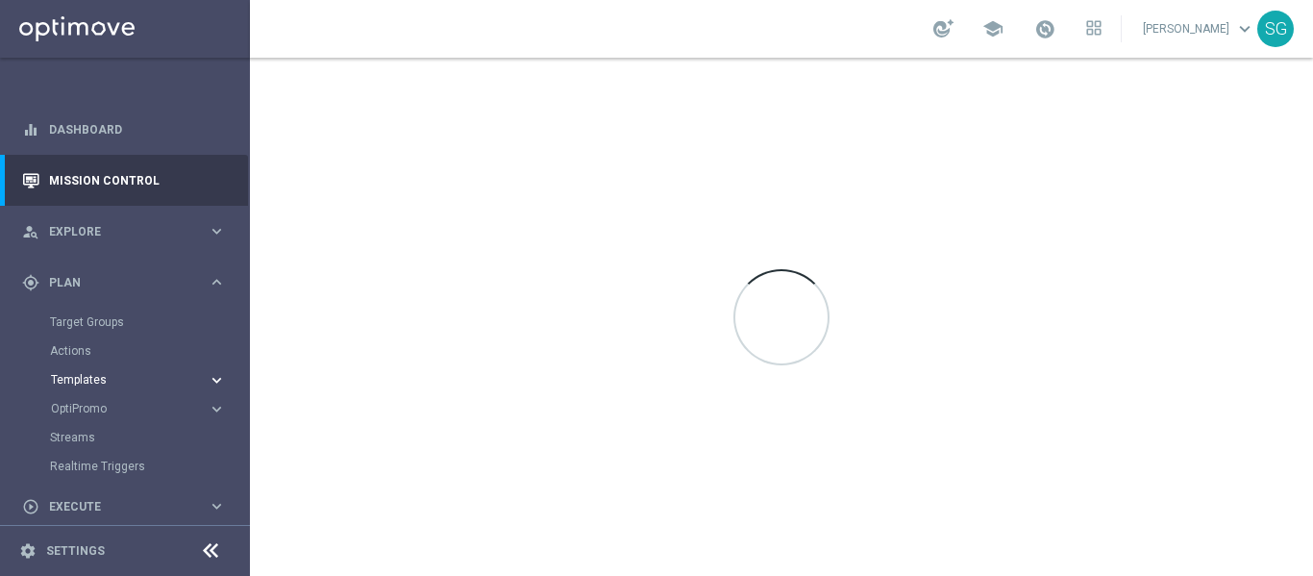
click at [85, 384] on span "Templates" at bounding box center [119, 380] width 137 height 12
click at [84, 400] on div "Optimail" at bounding box center [154, 408] width 188 height 29
click at [80, 415] on link "Optimail" at bounding box center [130, 408] width 140 height 15
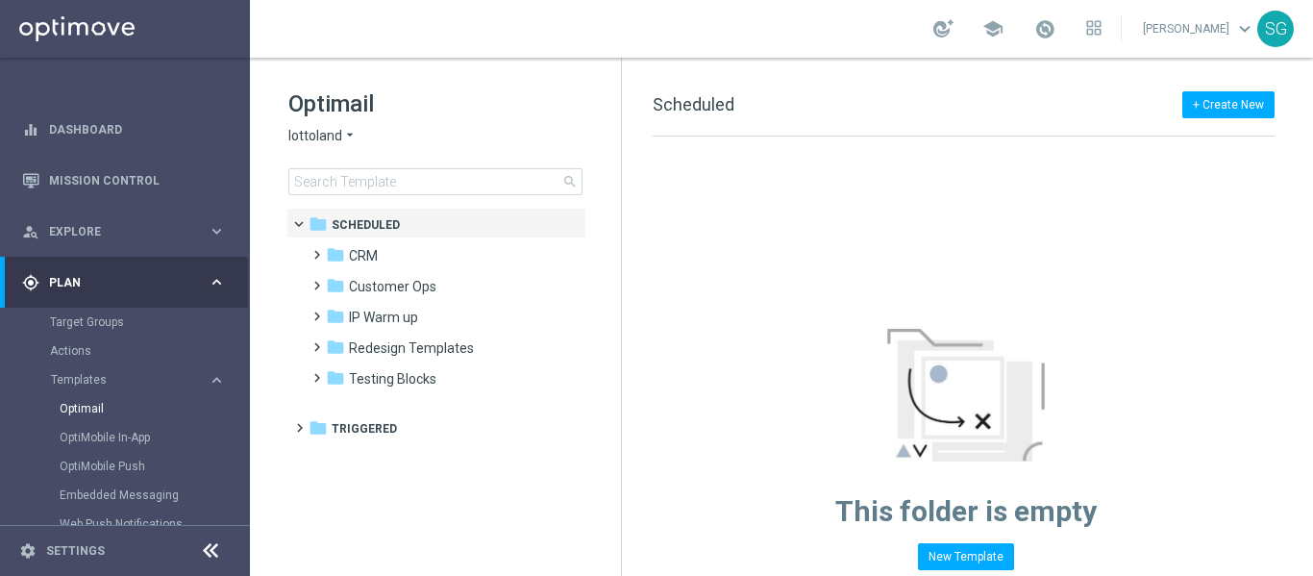
click at [216, 557] on icon at bounding box center [210, 550] width 23 height 23
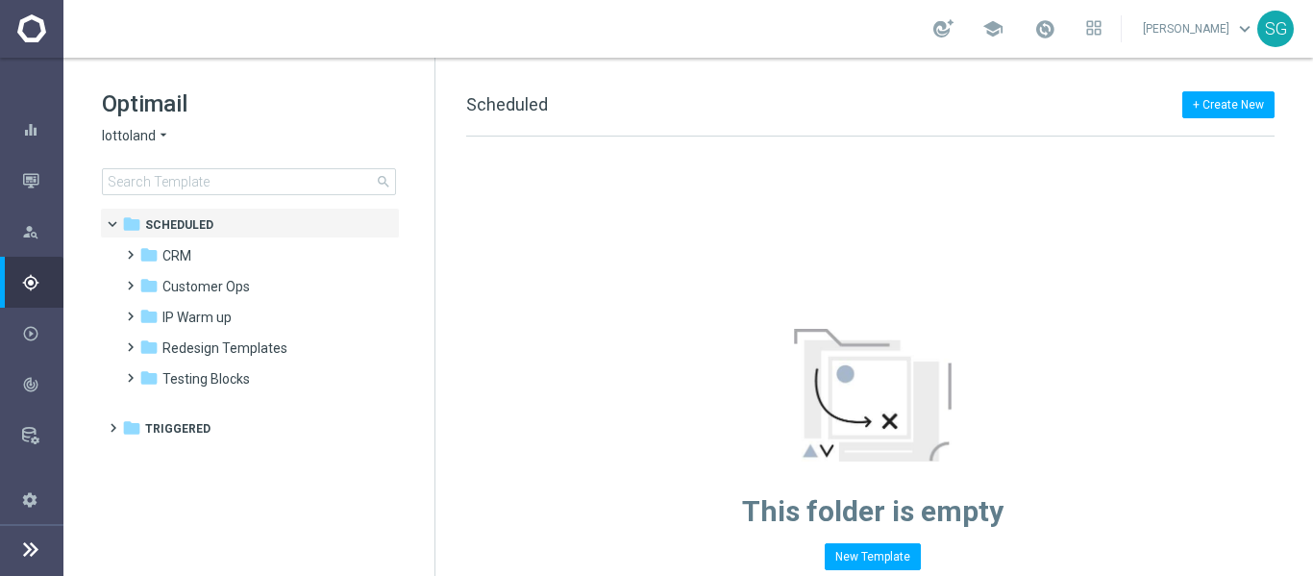
click at [136, 144] on span "lottoland" at bounding box center [129, 136] width 54 height 18
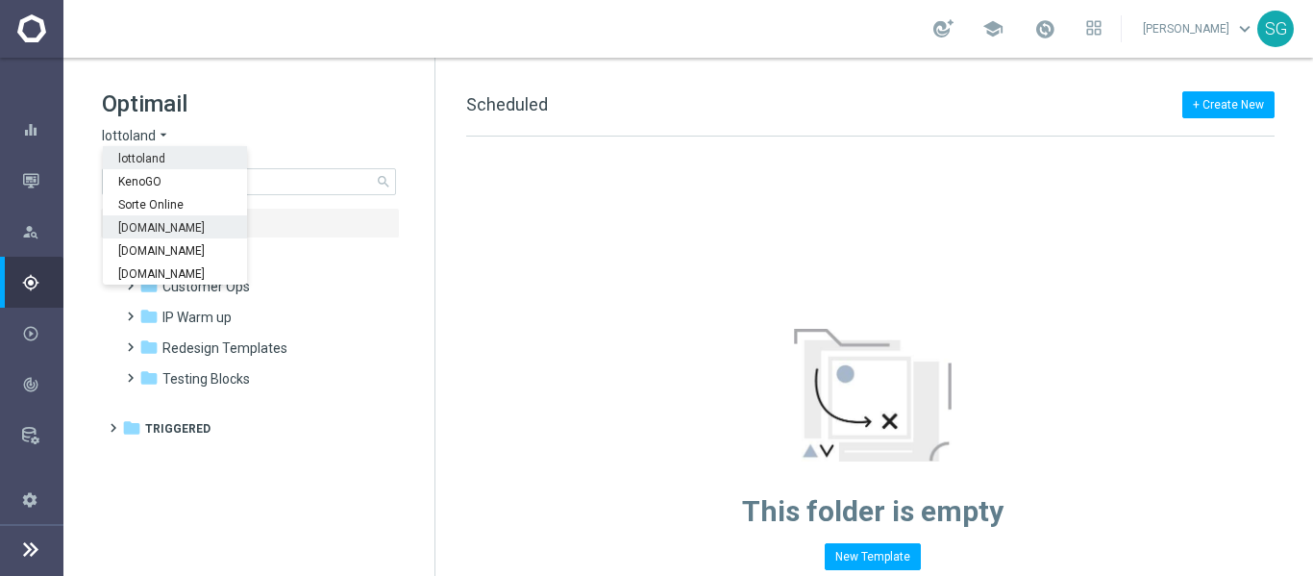
click at [0, 0] on span "Sorteonline.bet.br" at bounding box center [0, 0] width 0 height 0
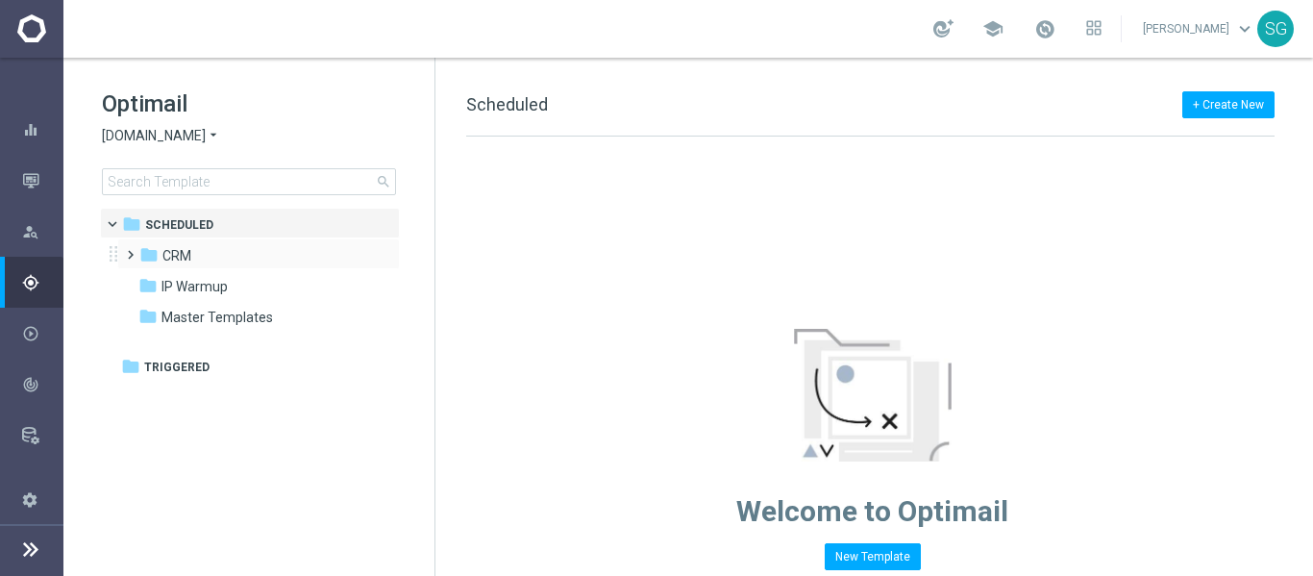
click at [125, 250] on span at bounding box center [126, 246] width 9 height 8
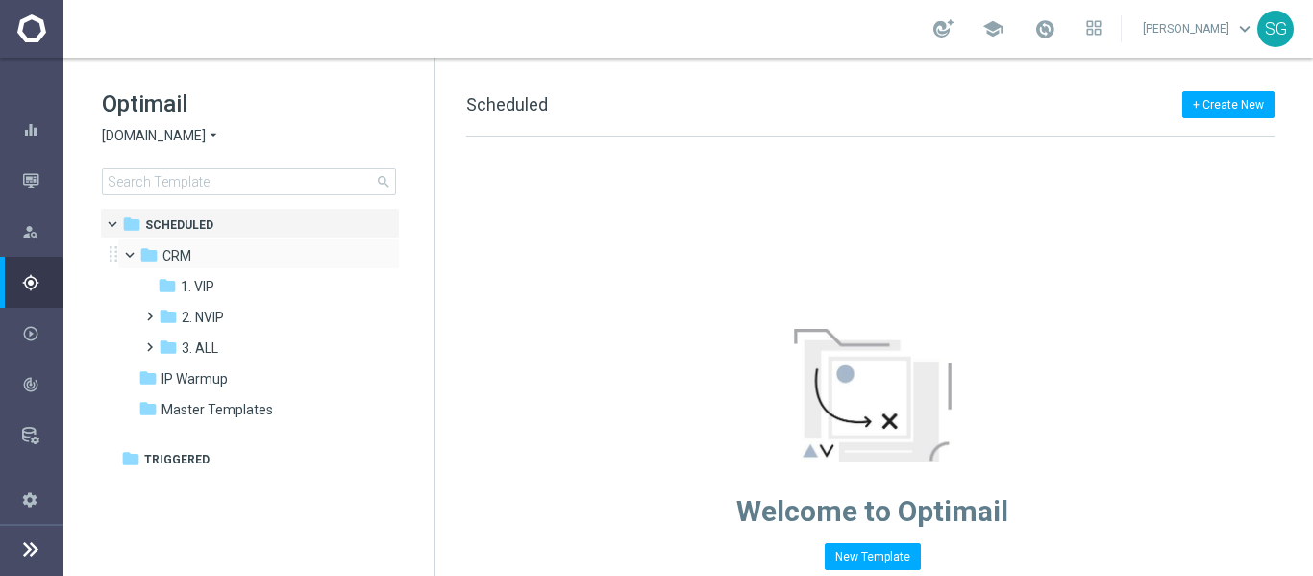
click at [135, 252] on span at bounding box center [139, 250] width 8 height 9
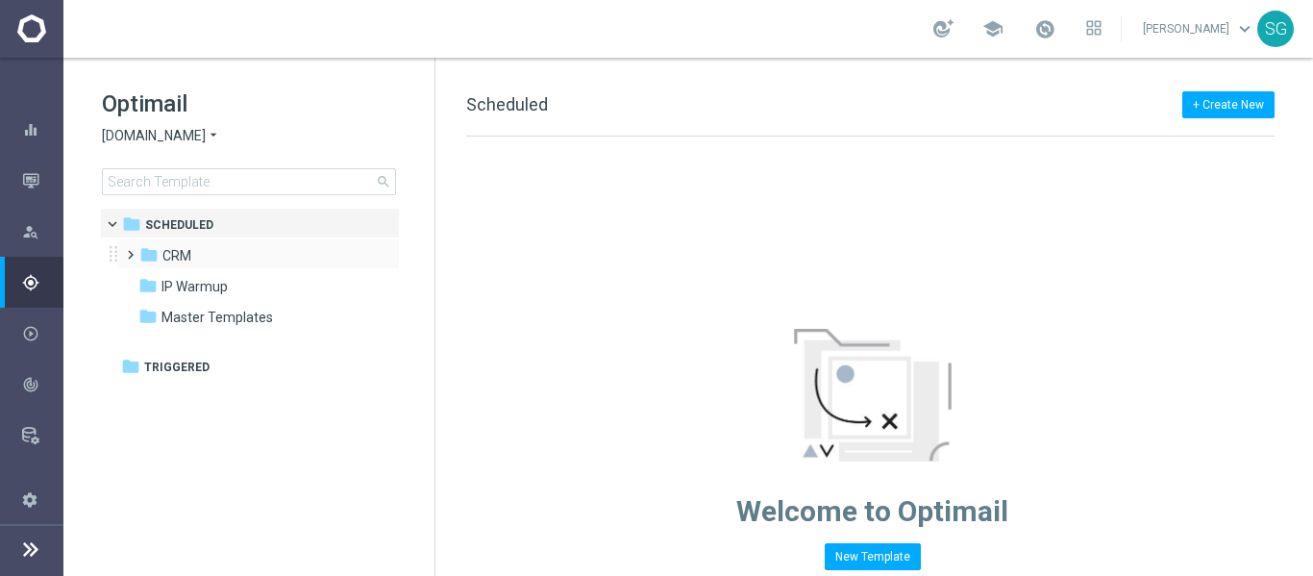
click at [125, 250] on span at bounding box center [126, 246] width 9 height 8
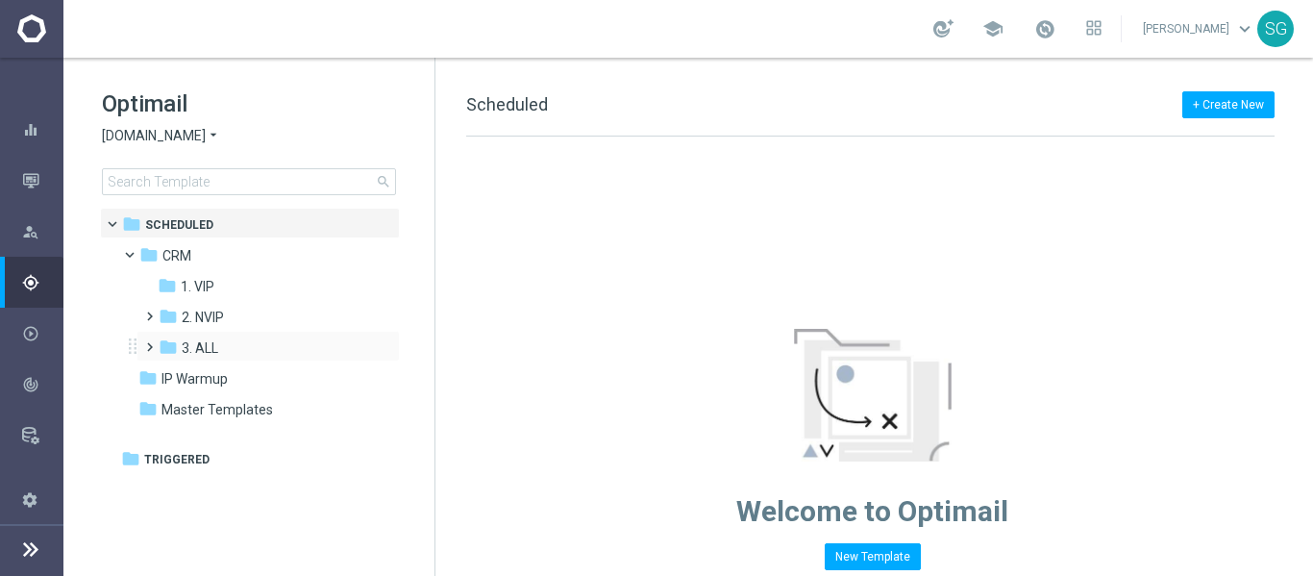
click at [150, 342] on span at bounding box center [145, 339] width 9 height 8
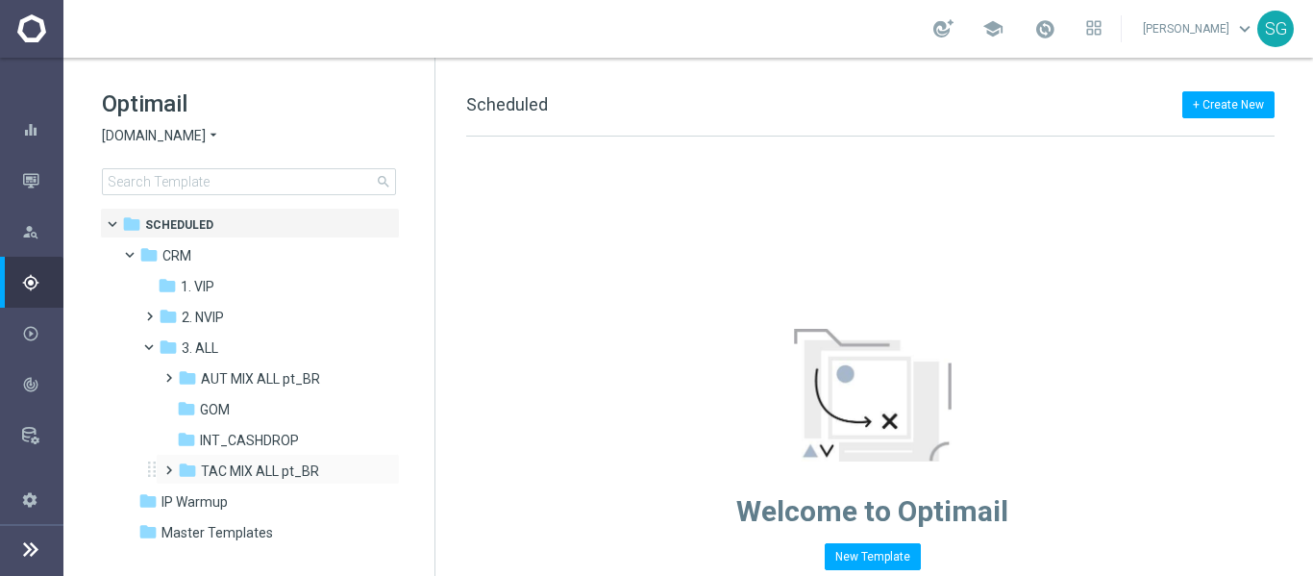
click at [167, 465] on span at bounding box center [165, 462] width 9 height 8
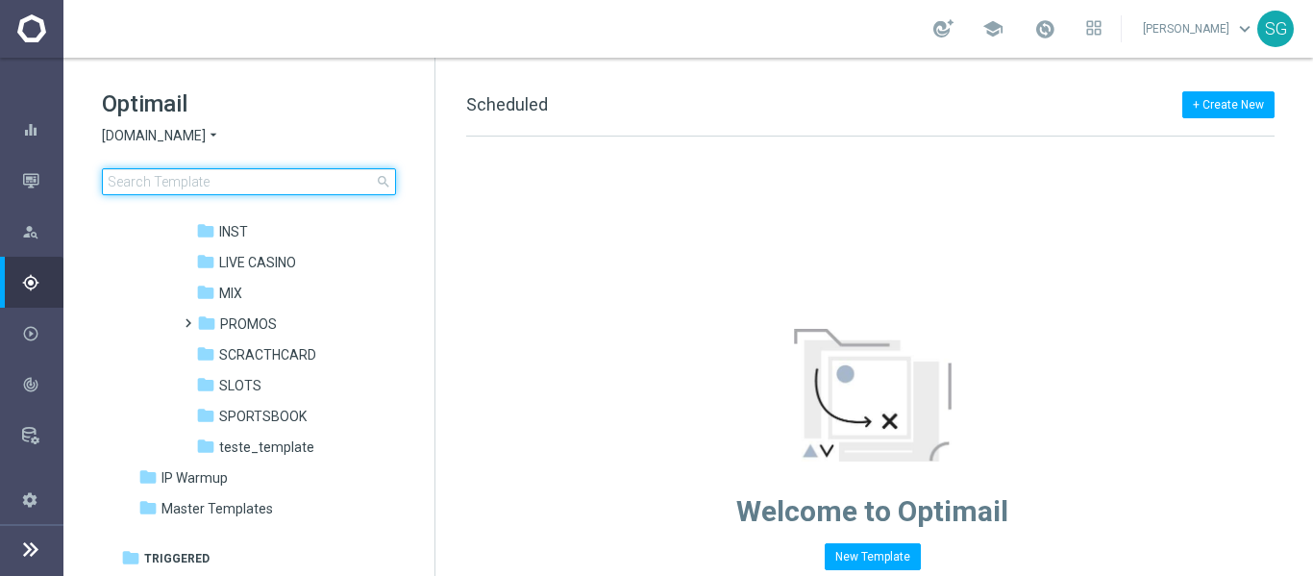
click at [278, 189] on input at bounding box center [249, 181] width 294 height 27
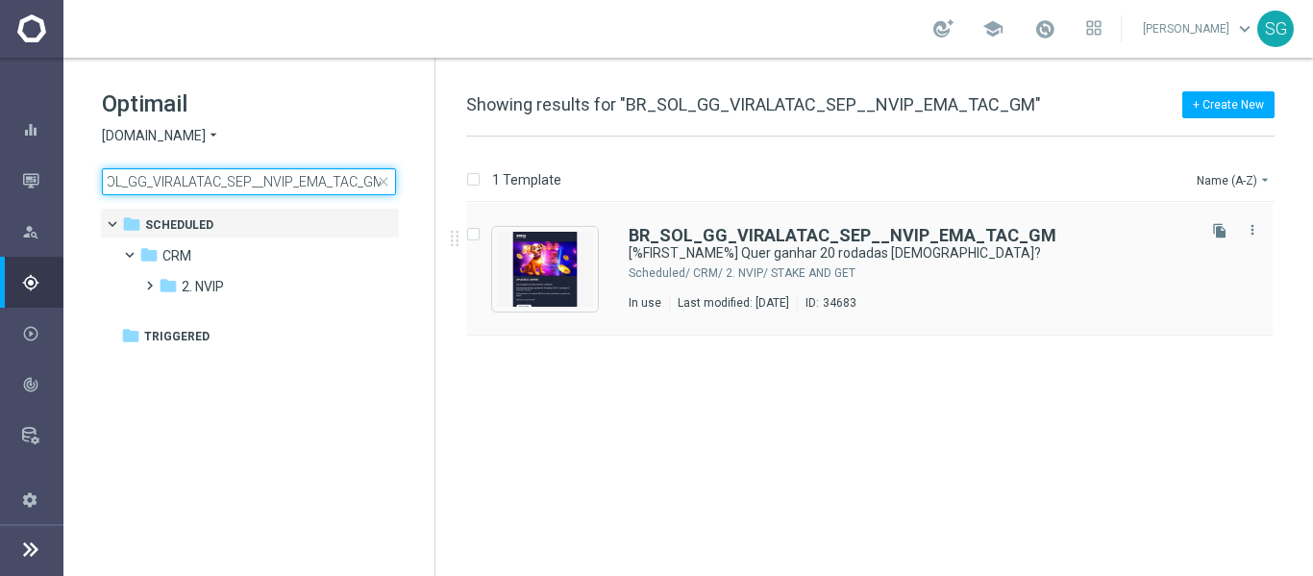
type input "BR_SOL_GG_VIRALATAC_SEP__NVIP_EMA_TAC_GM"
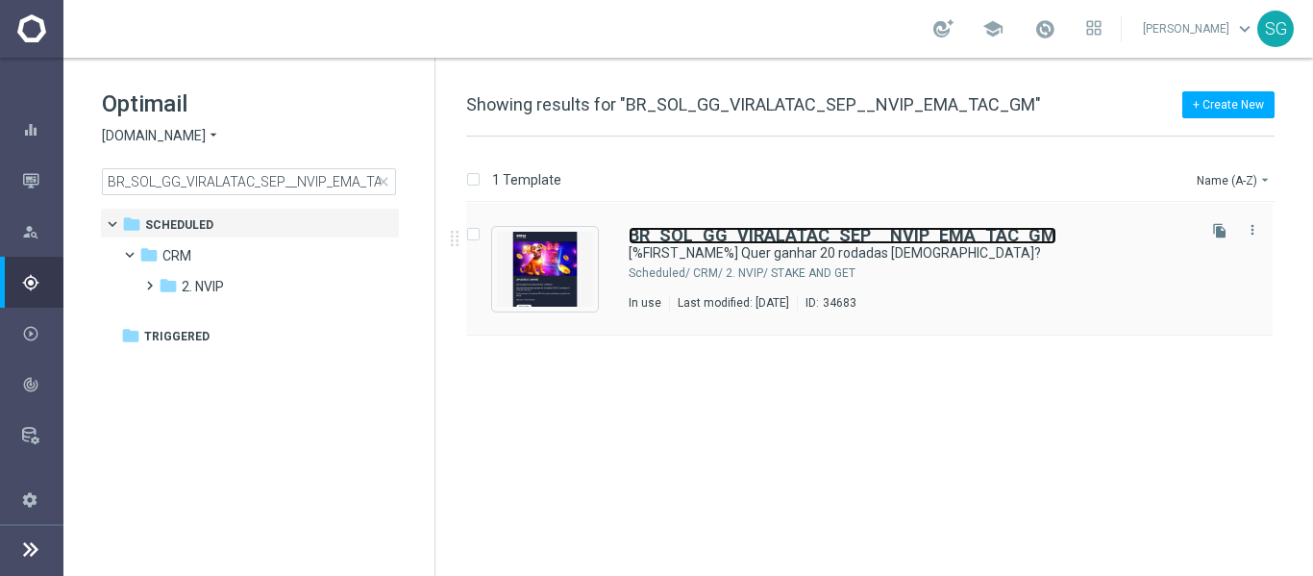
click at [674, 232] on b "BR_SOL_GG_VIRALATAC_SEP__NVIP_EMA_TAC_GM" at bounding box center [843, 235] width 428 height 20
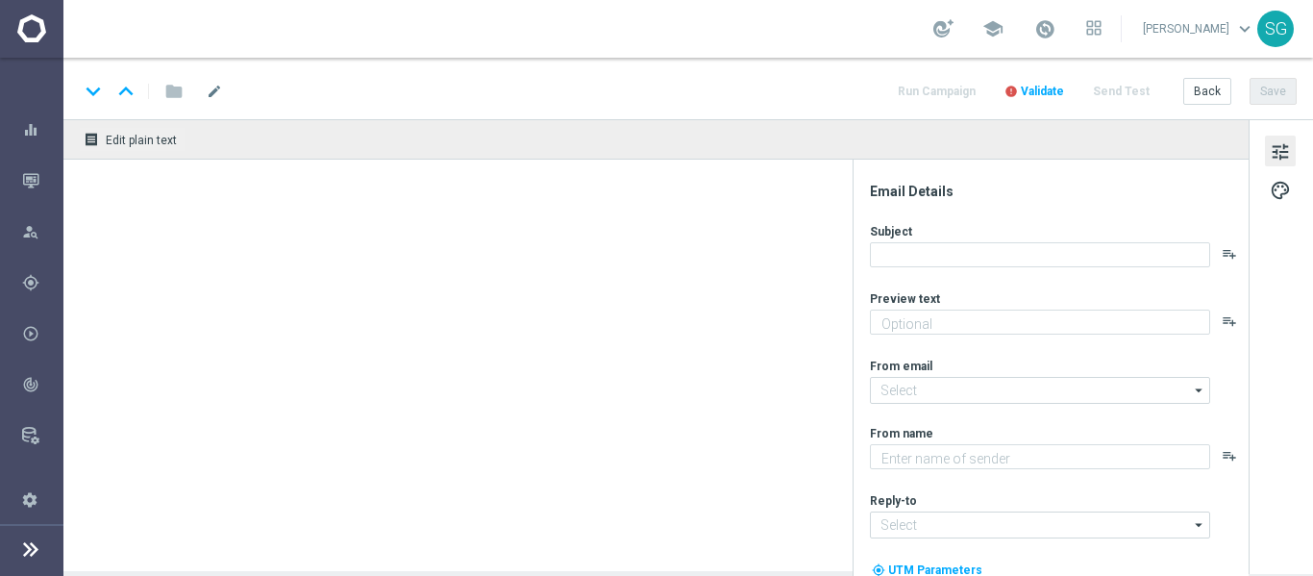
type textarea "Jogue O ViraLata Caramelo! Aposte apenas R$ 20 nos slots selecionados para gara…"
type input "contato@email.sorteonline.bet.br"
type textarea "Sorte Online Betz"
type input "suporte@sorteonline.bet.br"
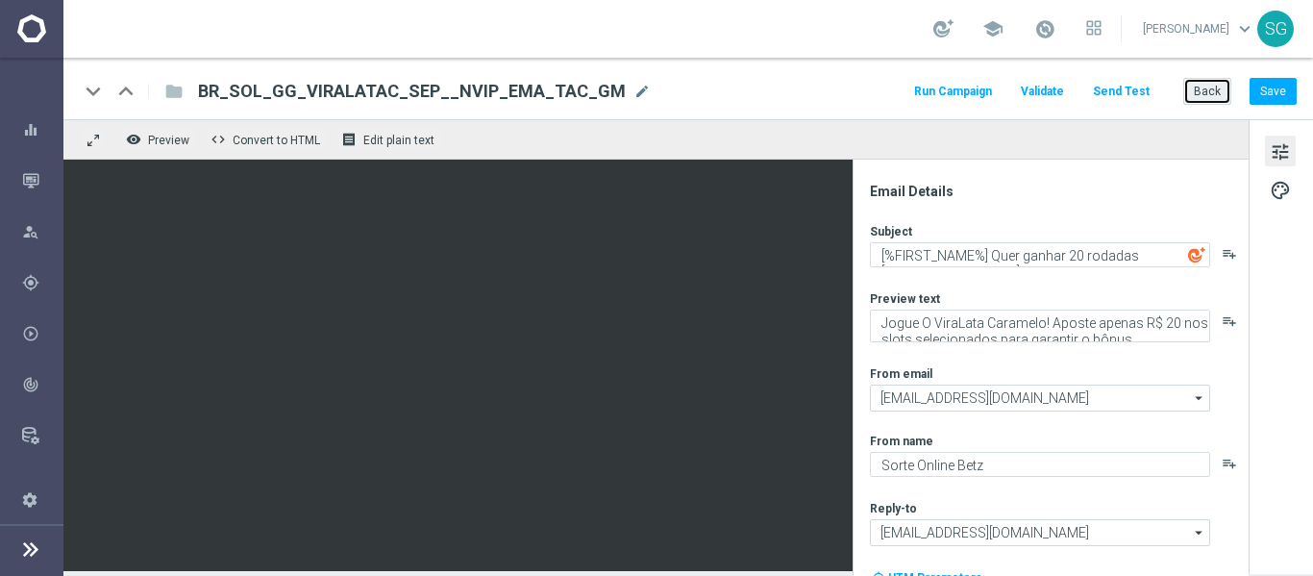
click at [1203, 91] on button "Back" at bounding box center [1208, 91] width 48 height 27
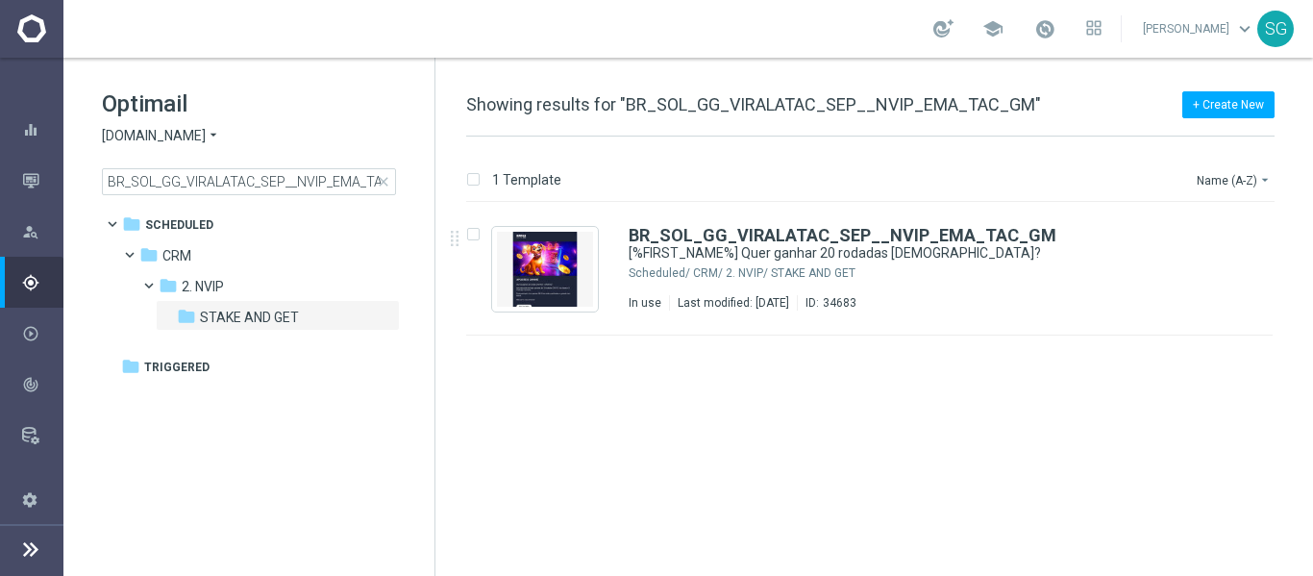
click at [381, 182] on span "close" at bounding box center [383, 181] width 15 height 15
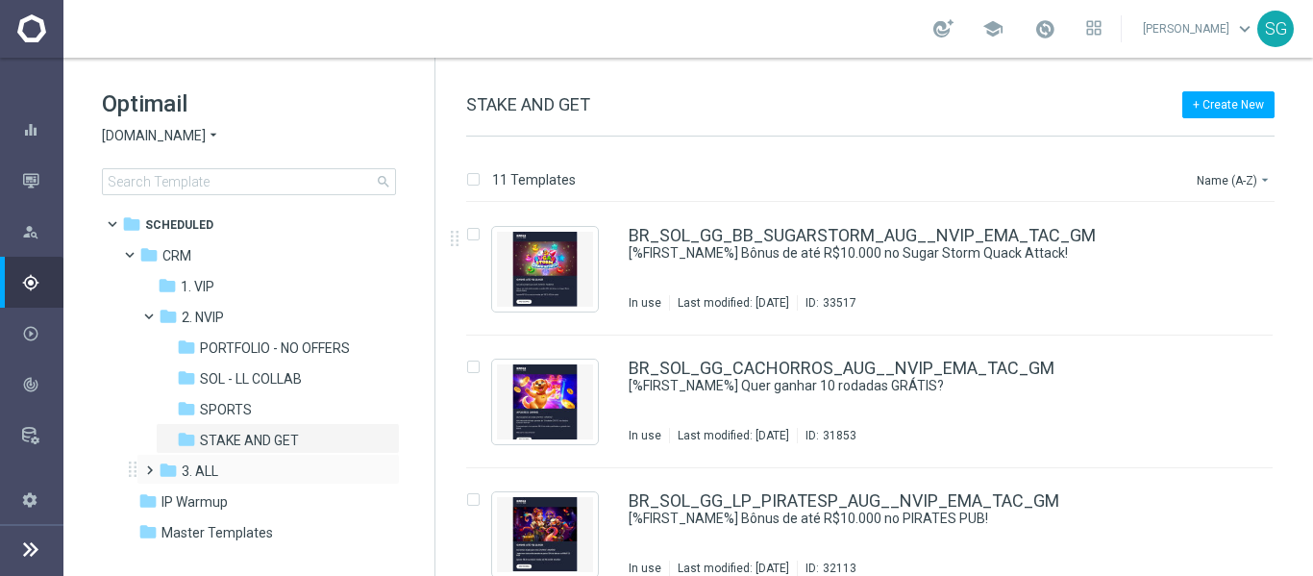
click at [150, 465] on span at bounding box center [145, 462] width 9 height 8
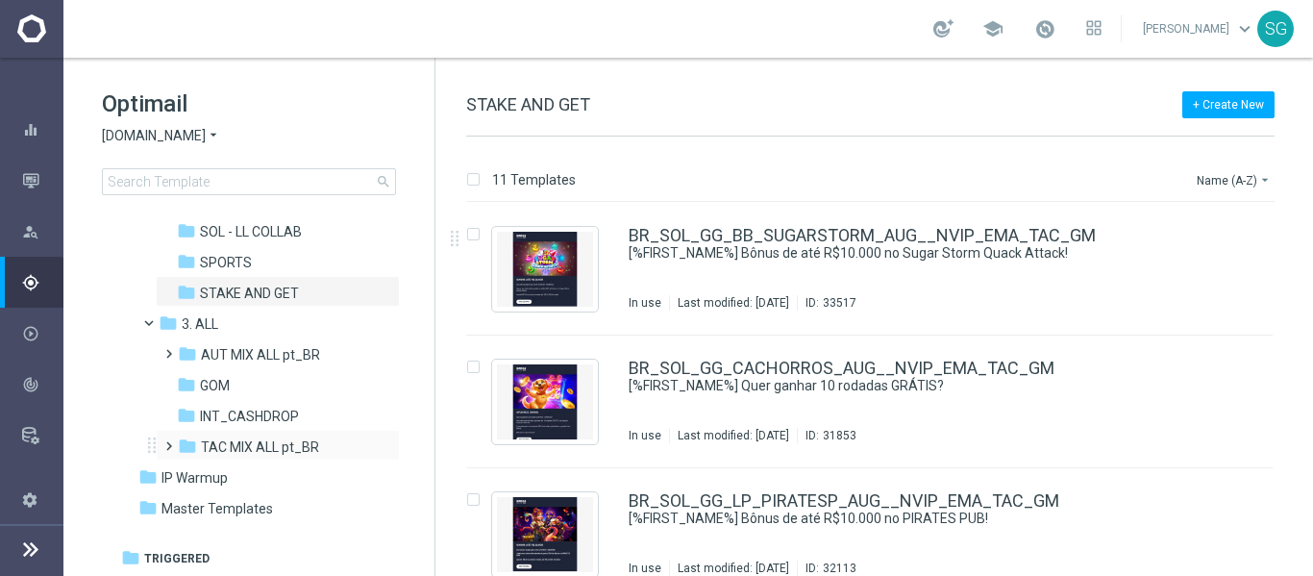
click at [158, 445] on div "folder TAC MIX ALL pt_BR more_vert" at bounding box center [278, 445] width 244 height 31
click at [169, 441] on span at bounding box center [165, 438] width 9 height 8
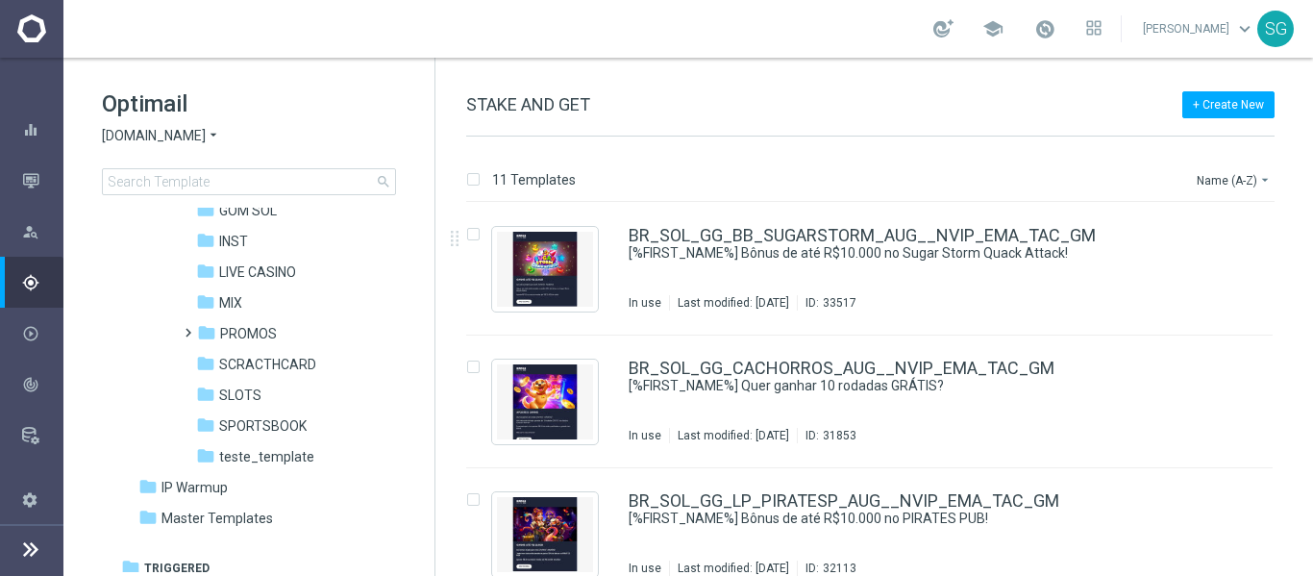
scroll to position [424, 0]
